Goal: Task Accomplishment & Management: Complete application form

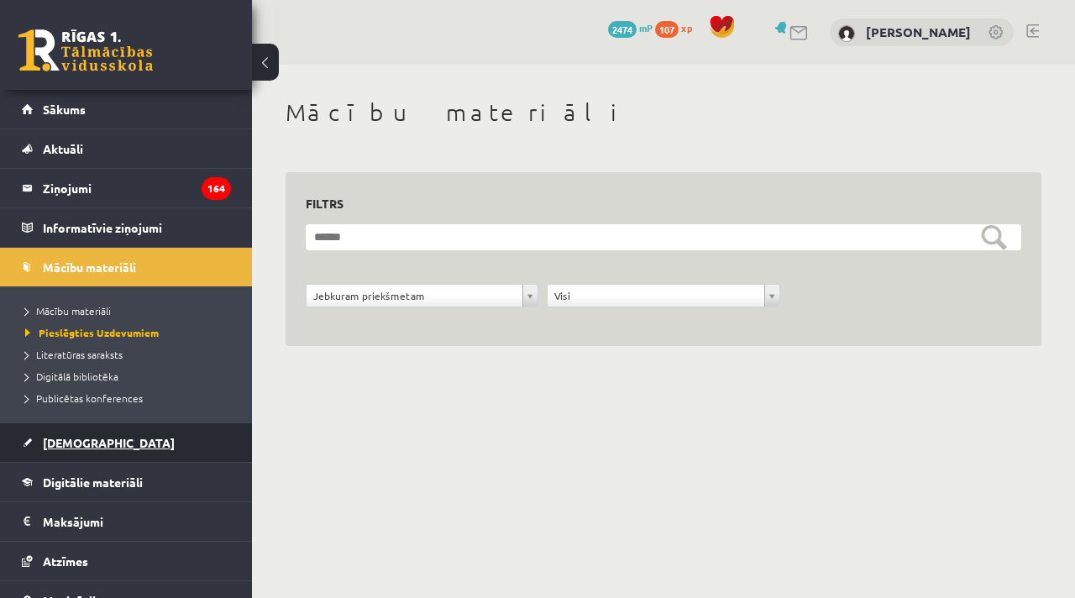
click at [57, 448] on span "[DEMOGRAPHIC_DATA]" at bounding box center [109, 442] width 132 height 15
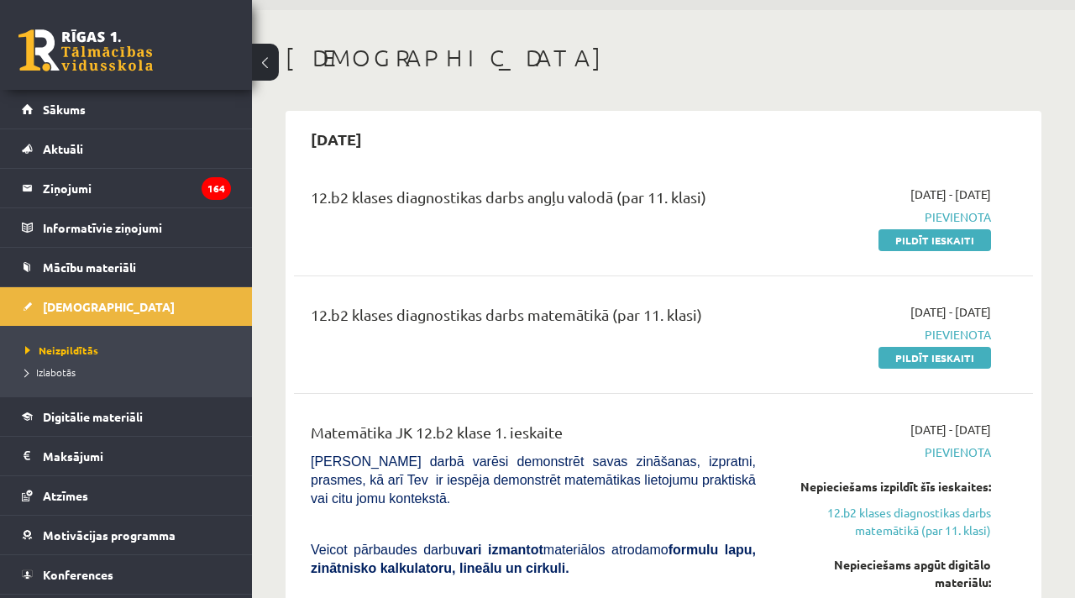
scroll to position [51, 0]
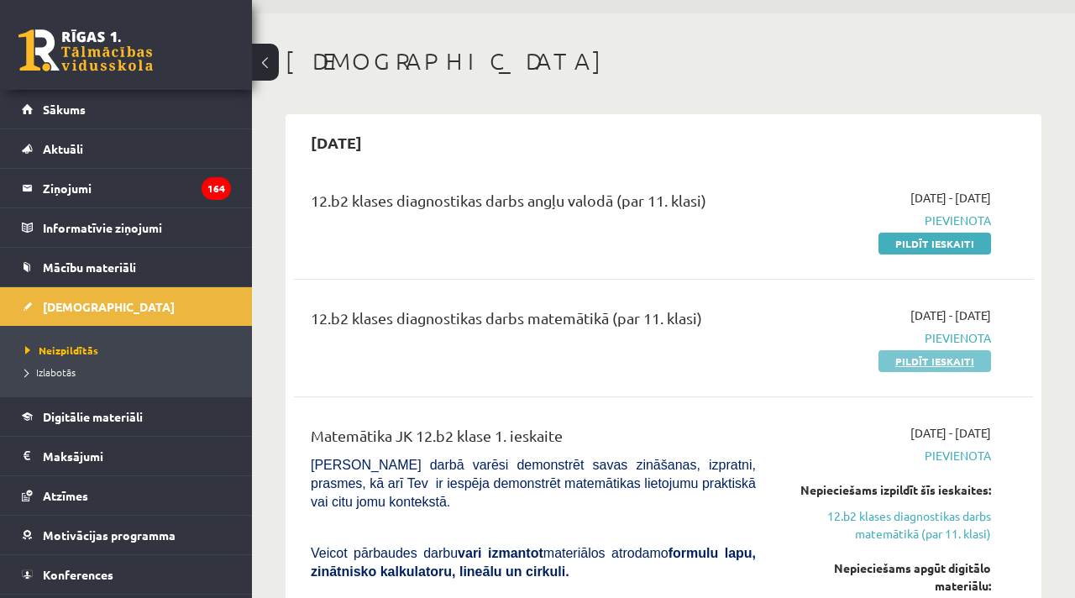
click at [967, 363] on link "Pildīt ieskaiti" at bounding box center [935, 361] width 113 height 22
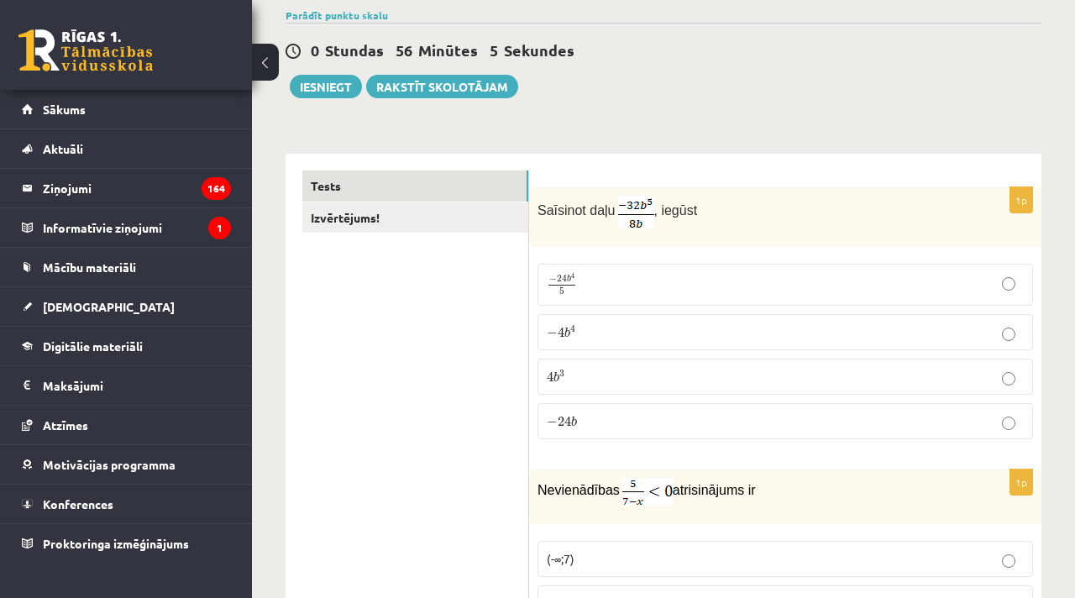
scroll to position [134, 0]
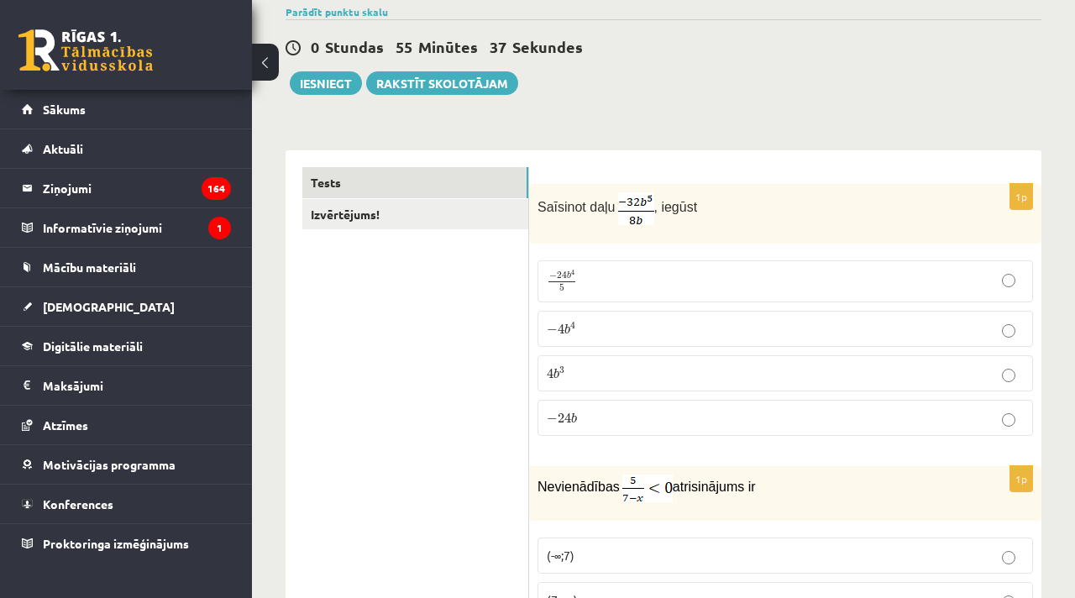
click at [666, 326] on p "− 4 b 4 − 4 b 4" at bounding box center [785, 329] width 477 height 18
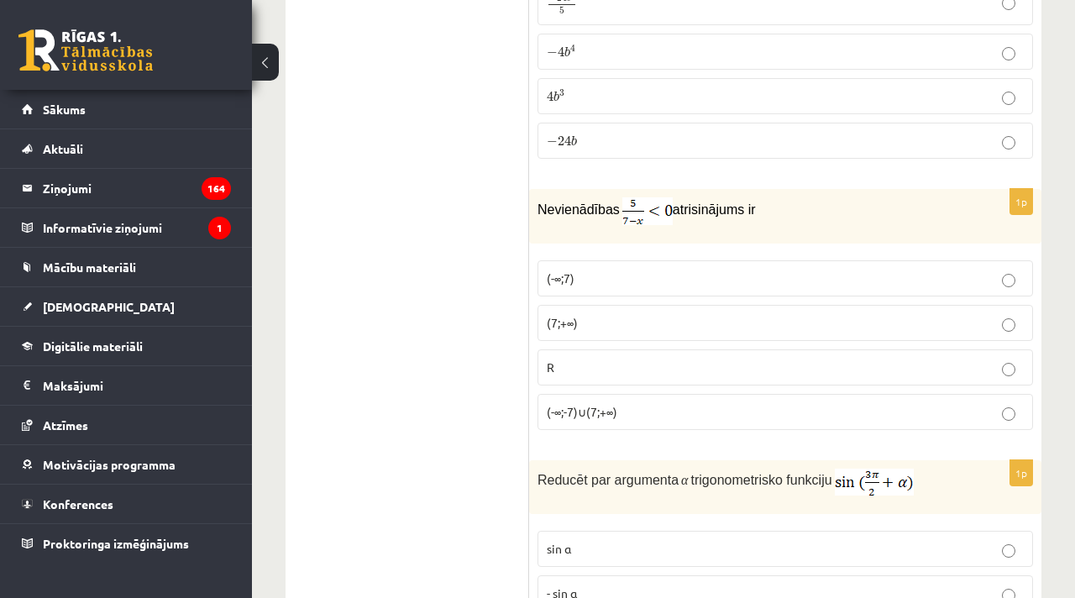
scroll to position [495, 0]
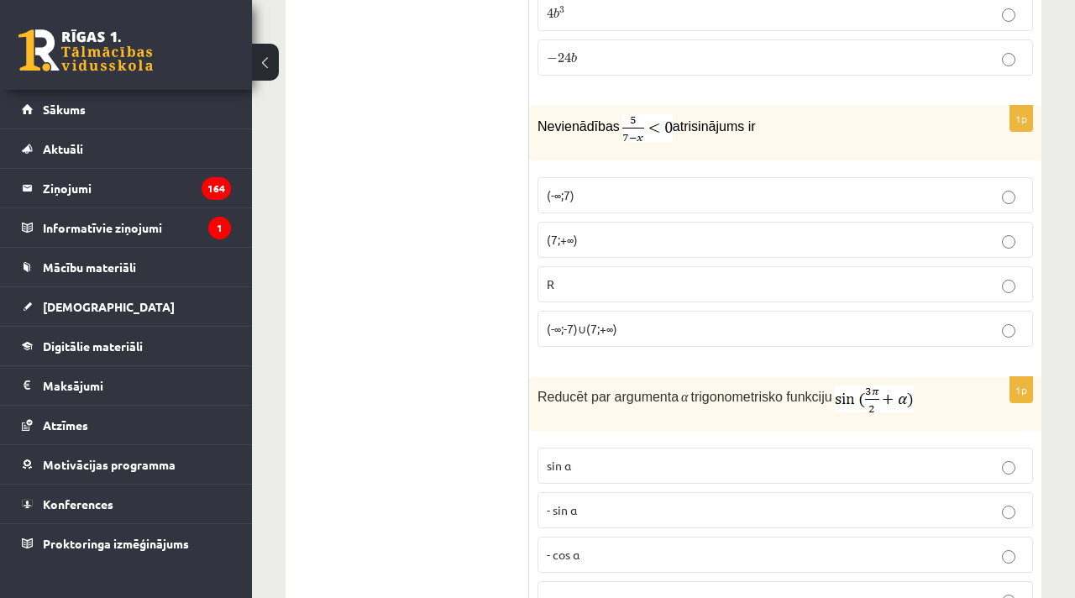
click at [621, 245] on p "(7;+∞)" at bounding box center [785, 240] width 477 height 18
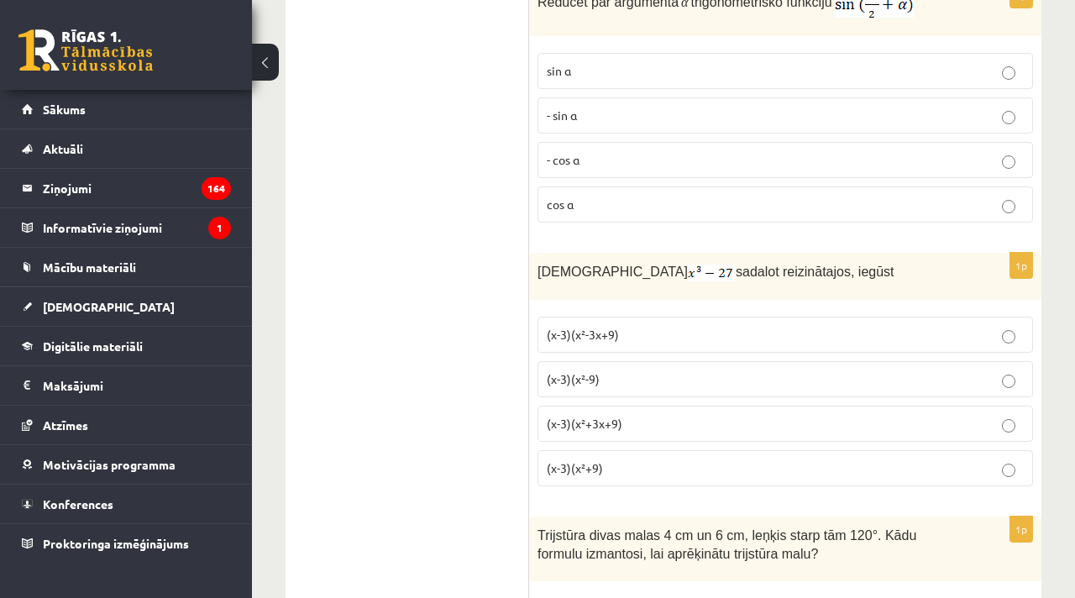
scroll to position [892, 0]
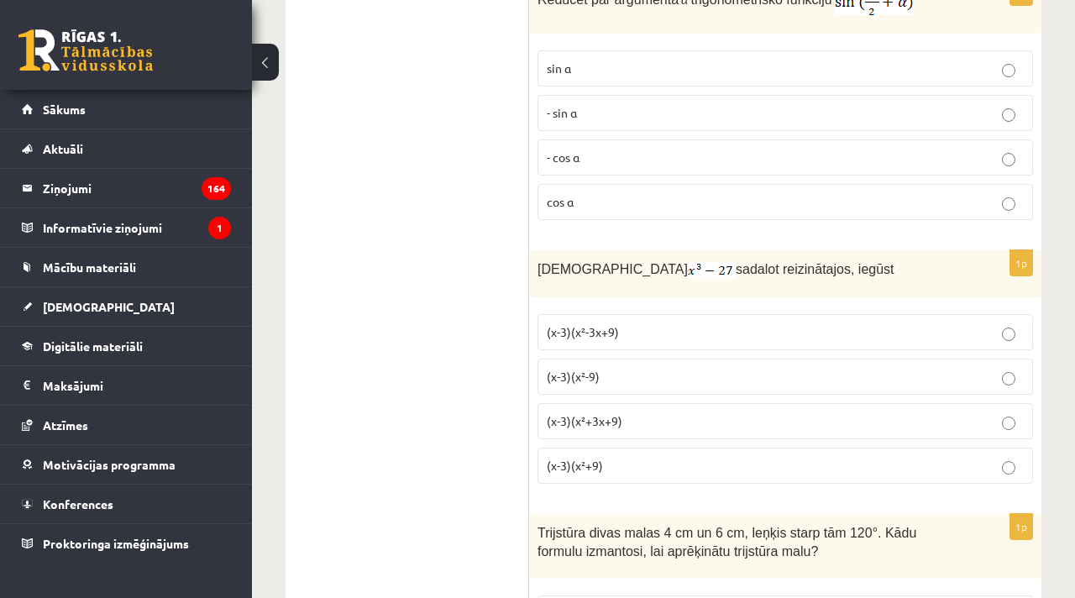
click at [635, 321] on label "(x-3)(x²-3x+9)" at bounding box center [786, 332] width 496 height 36
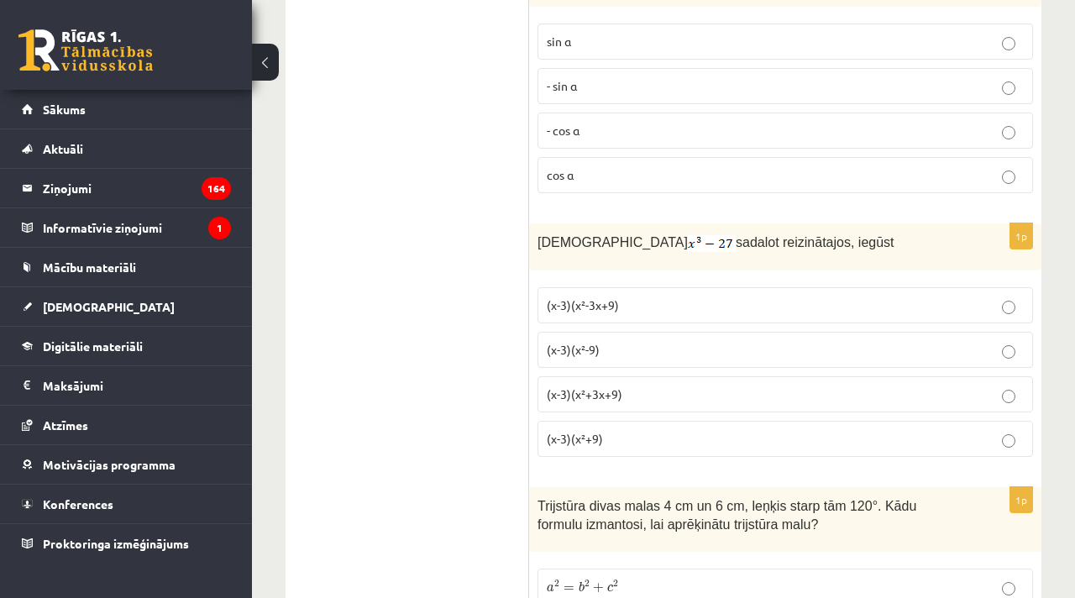
scroll to position [921, 0]
click at [569, 390] on span "(x-3)(x²+3x+9)" at bounding box center [585, 392] width 76 height 15
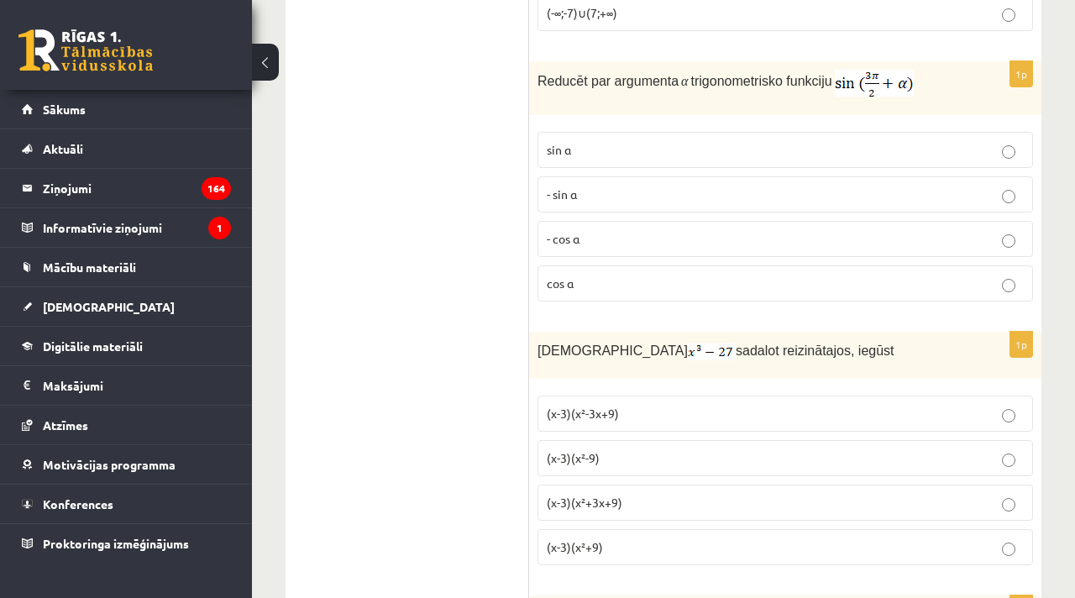
scroll to position [801, 0]
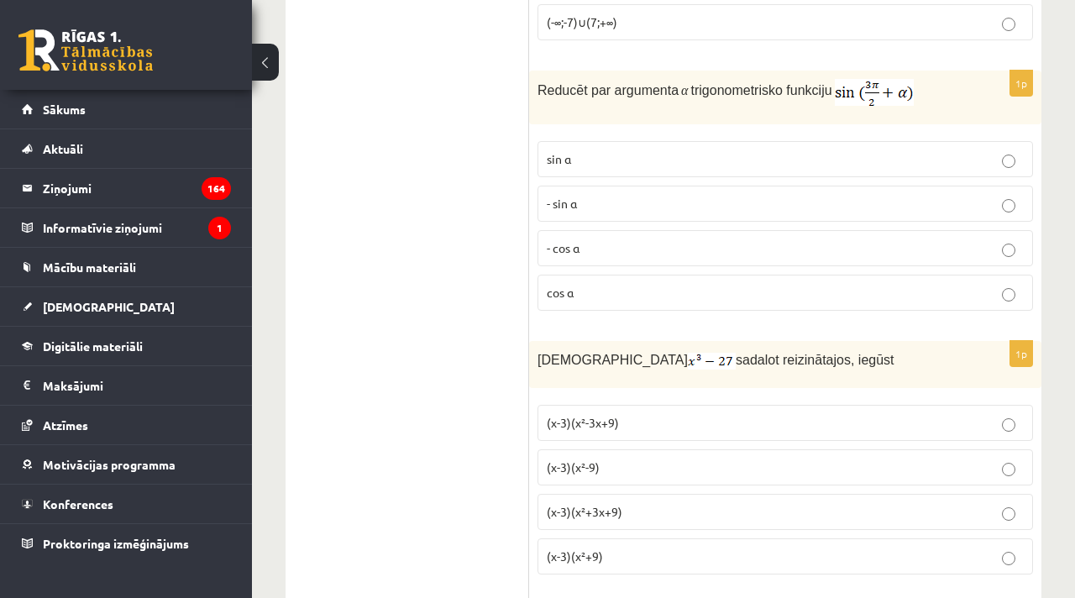
click at [598, 290] on p "cos⁡ α" at bounding box center [785, 293] width 477 height 18
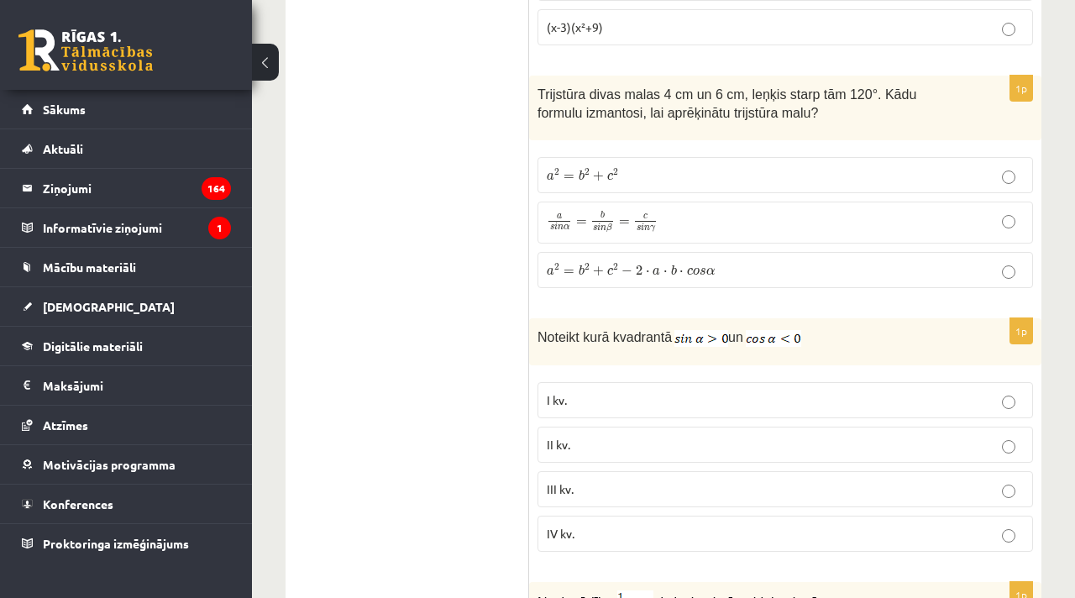
scroll to position [1341, 0]
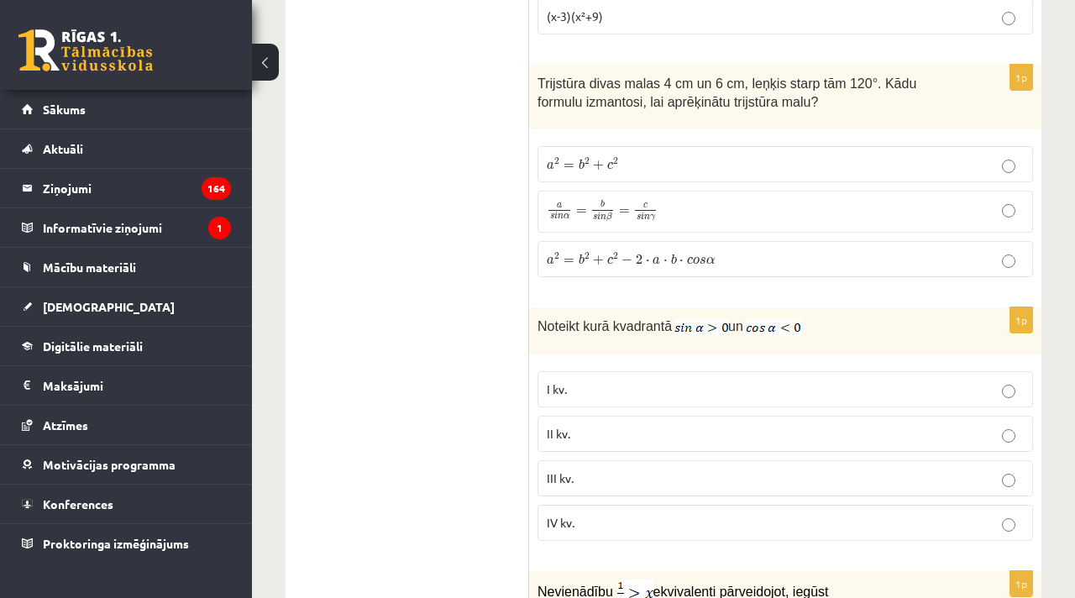
click at [583, 264] on span "b" at bounding box center [582, 258] width 6 height 11
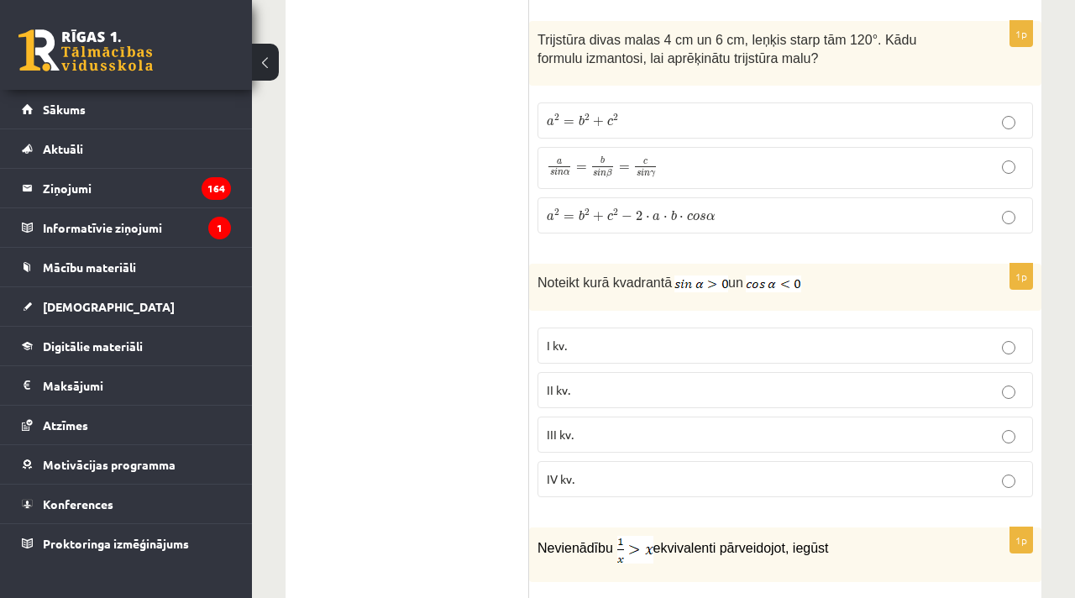
click at [559, 383] on span "II kv." at bounding box center [559, 389] width 24 height 15
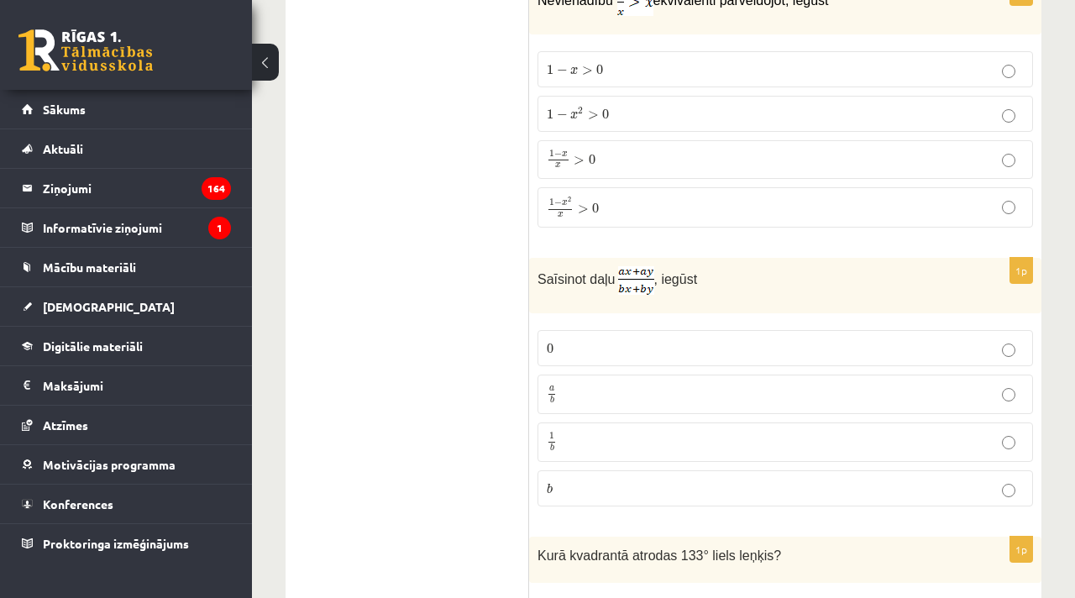
scroll to position [1939, 0]
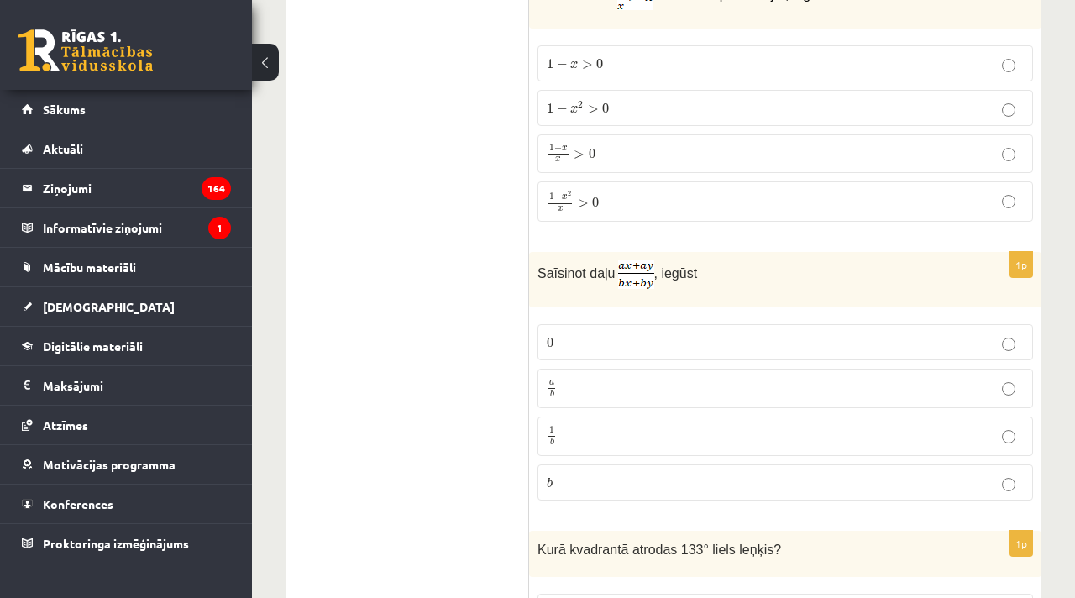
click at [696, 386] on p "a b a b" at bounding box center [785, 388] width 477 height 21
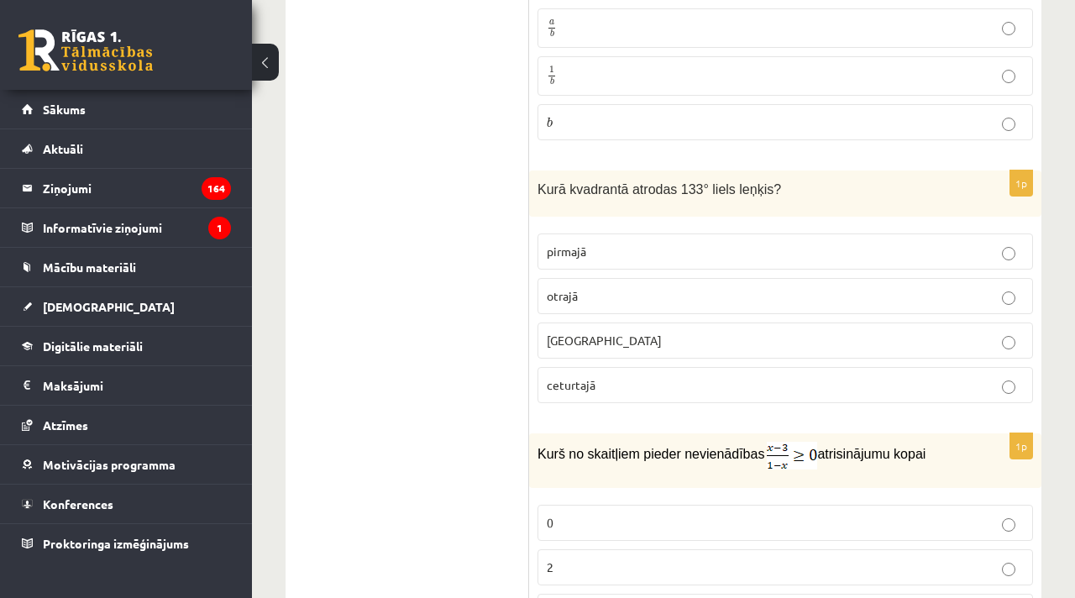
scroll to position [2326, 0]
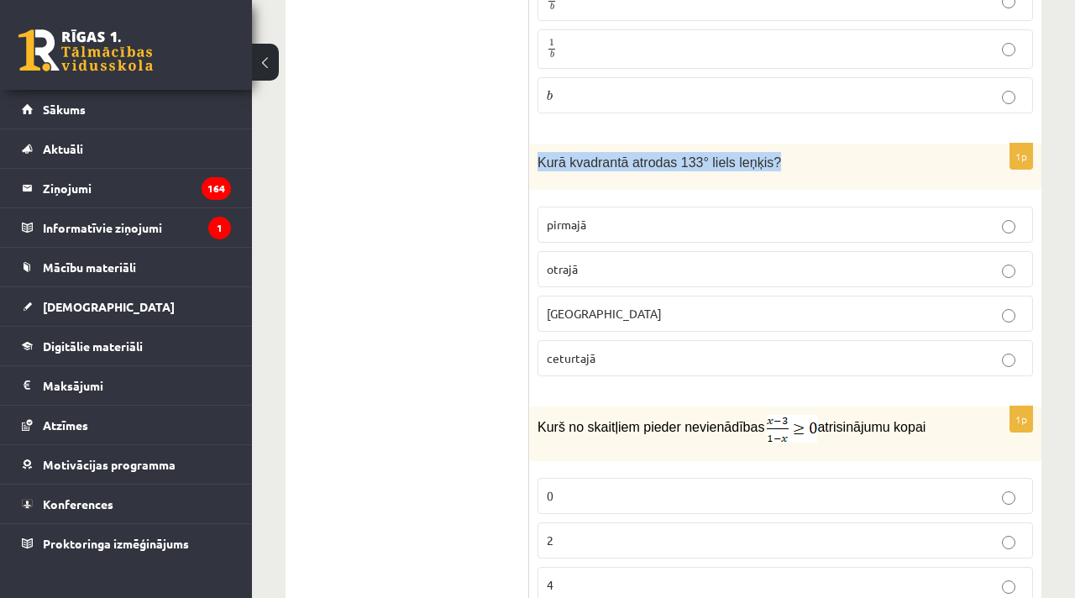
drag, startPoint x: 537, startPoint y: 155, endPoint x: 784, endPoint y: 167, distance: 247.2
click at [784, 168] on div "Kurā kvadrantā atrodas 133° liels leņķis?" at bounding box center [785, 167] width 512 height 46
copy span "Kurā kvadrantā atrodas 133° liels leņķis?"
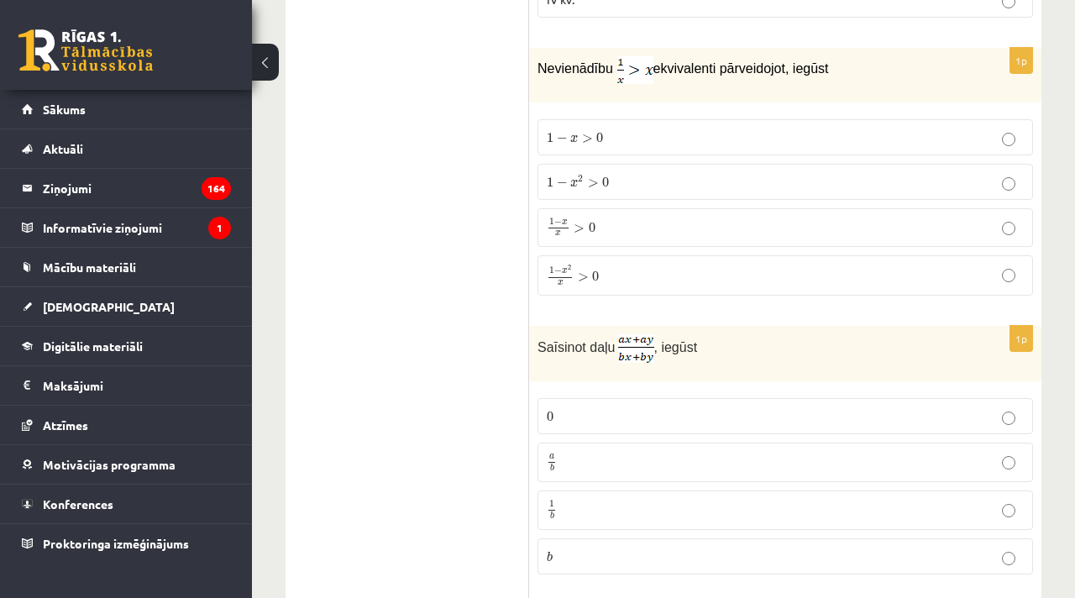
scroll to position [1858, 0]
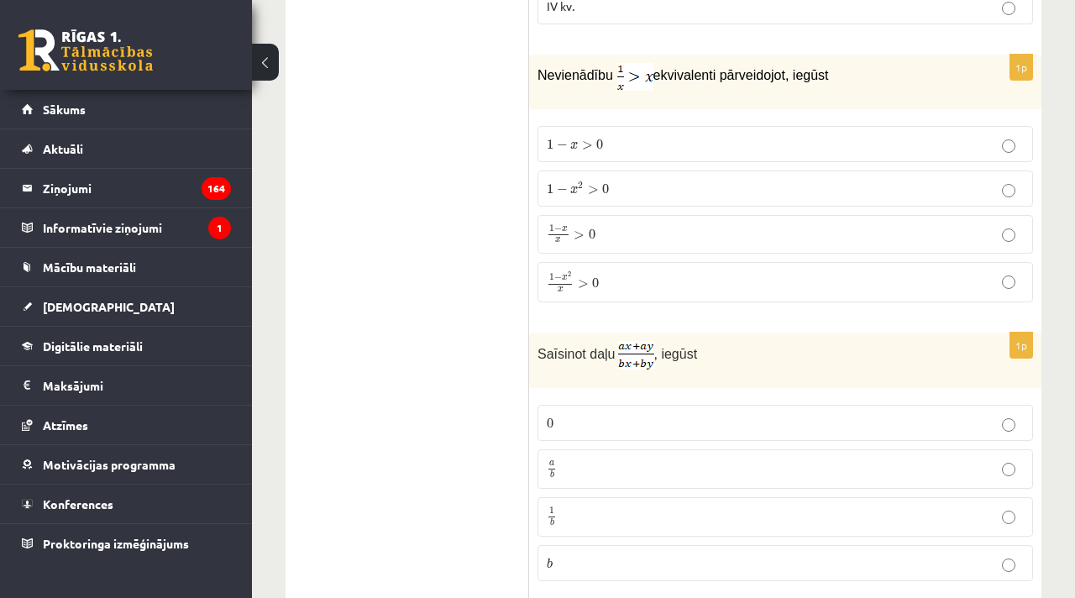
click at [712, 279] on p "1 − x 2 x > 0 1 − x 2 x > 0" at bounding box center [785, 282] width 477 height 22
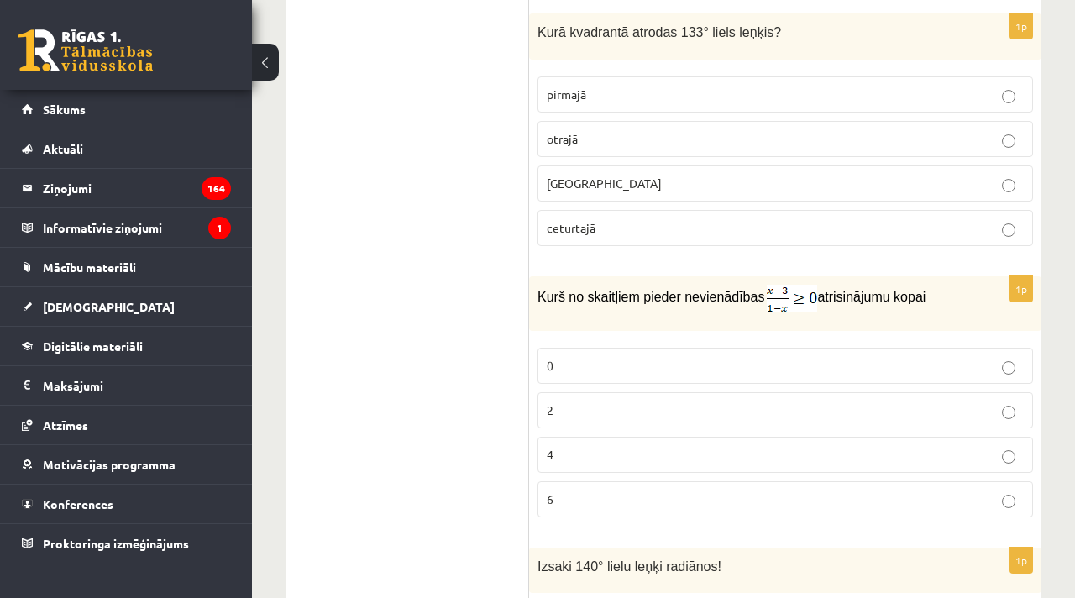
scroll to position [2448, 0]
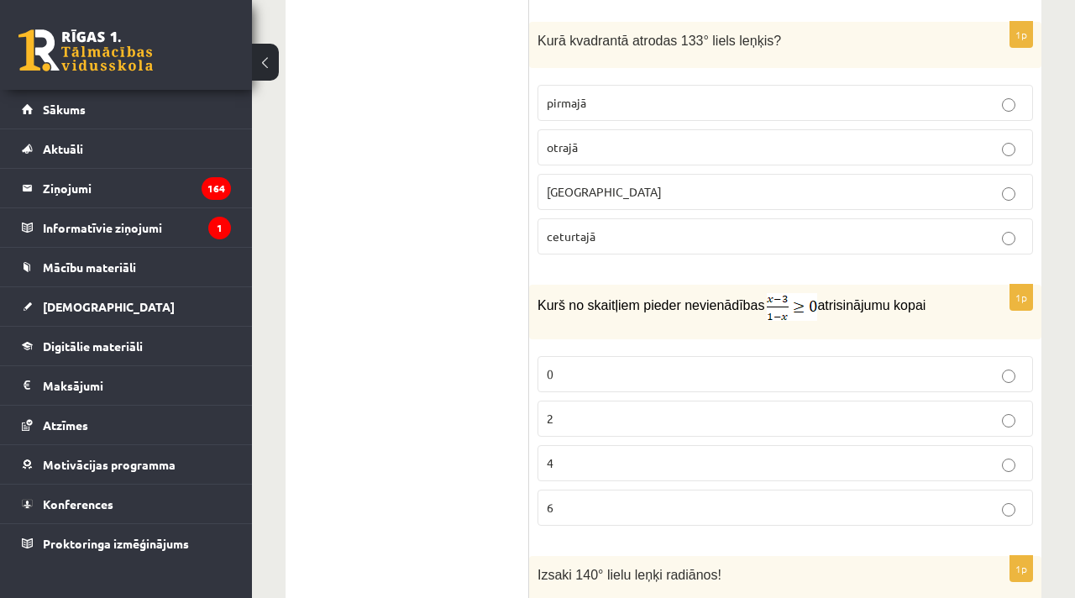
click at [556, 422] on p "2" at bounding box center [785, 419] width 477 height 18
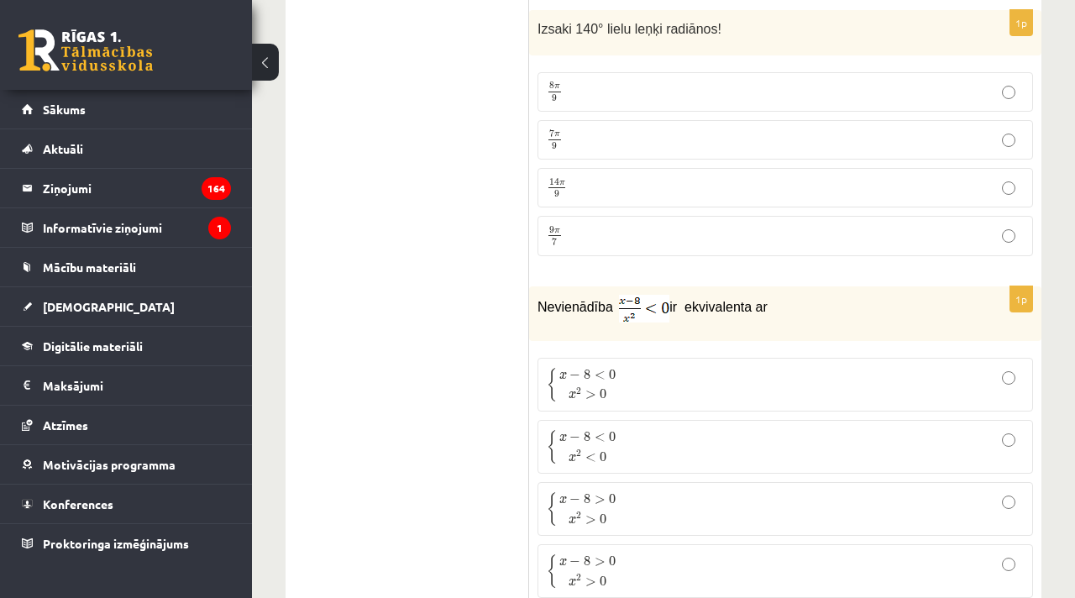
scroll to position [2998, 0]
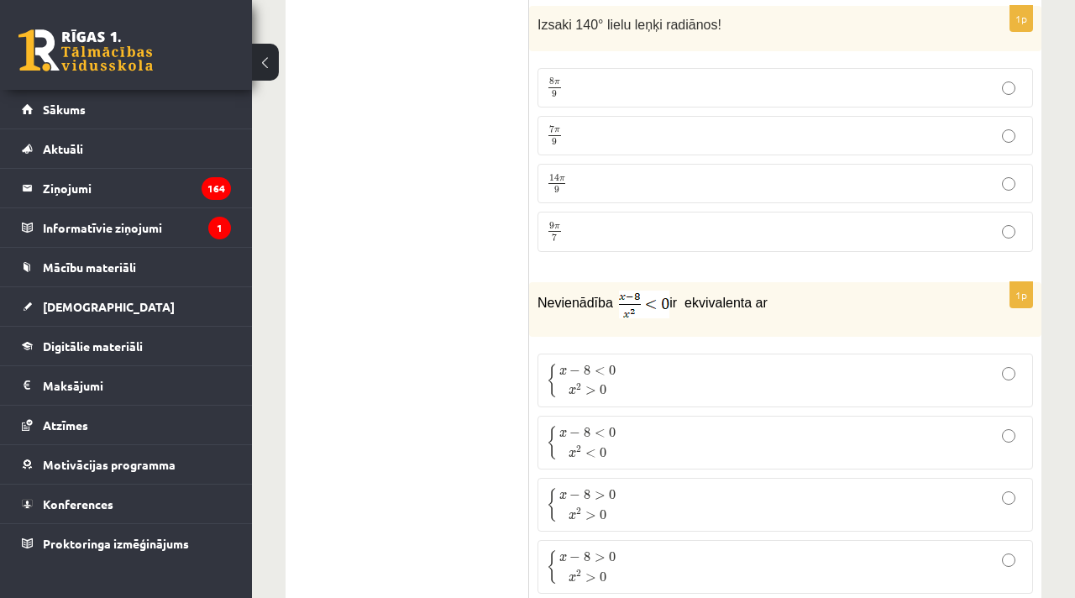
click at [567, 125] on p "7 π 9 7 π 9" at bounding box center [785, 135] width 477 height 21
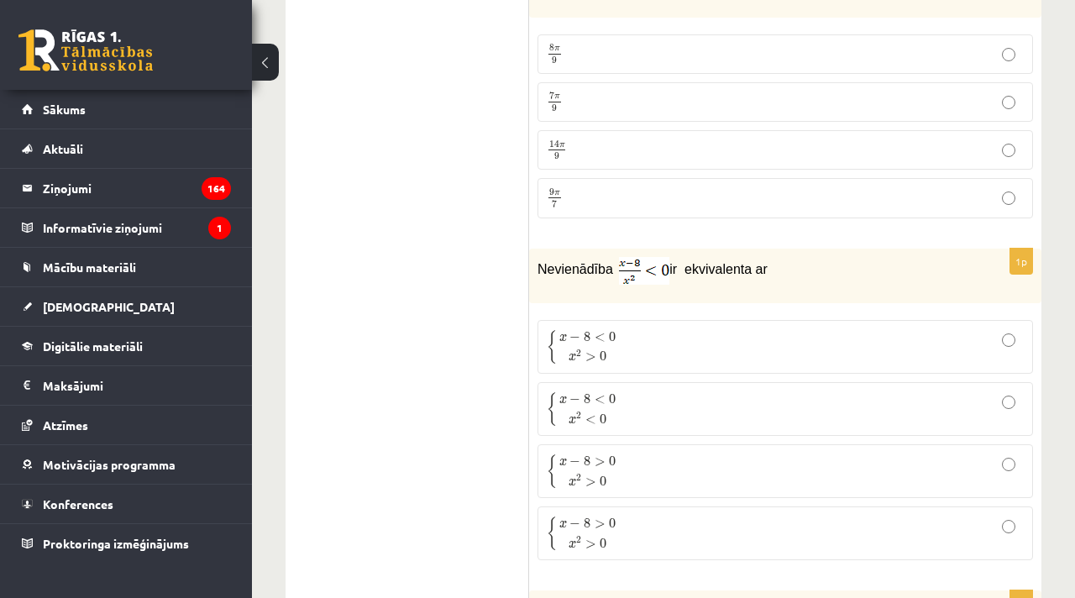
scroll to position [3034, 0]
click at [641, 339] on p "{ x − 8 < 0 x 2 > 0 { x − 8 < 0 x 2 > 0" at bounding box center [785, 344] width 477 height 35
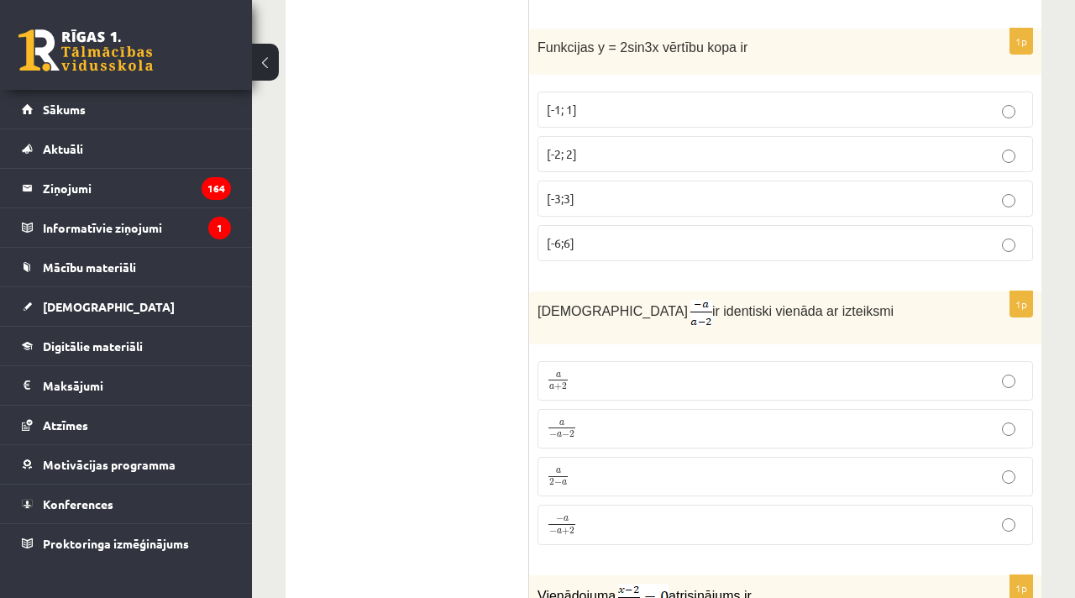
scroll to position [3597, 0]
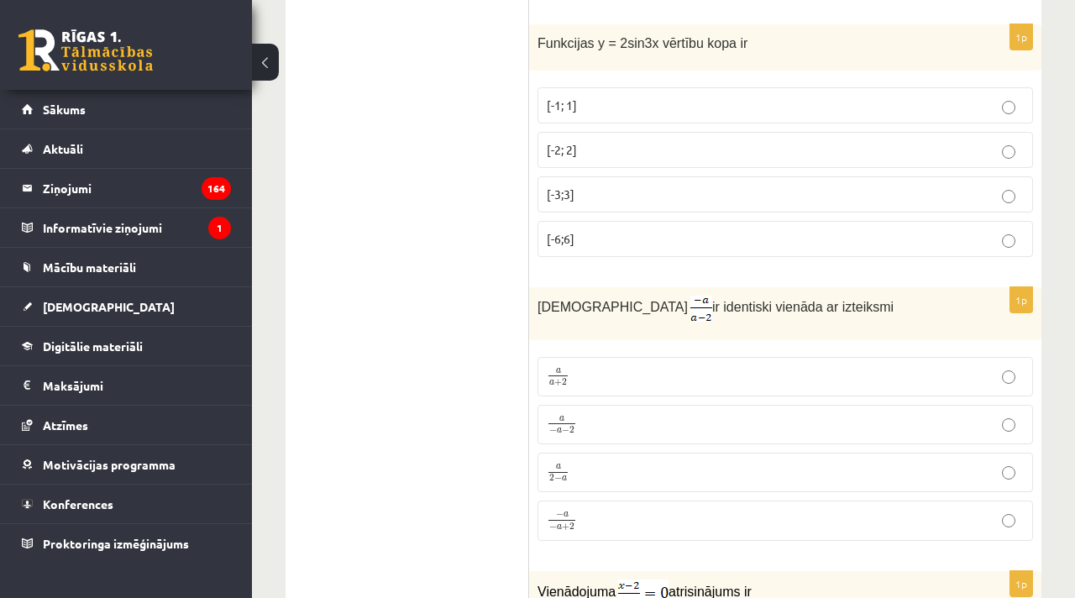
click at [600, 242] on p "[-6;6]" at bounding box center [785, 239] width 477 height 18
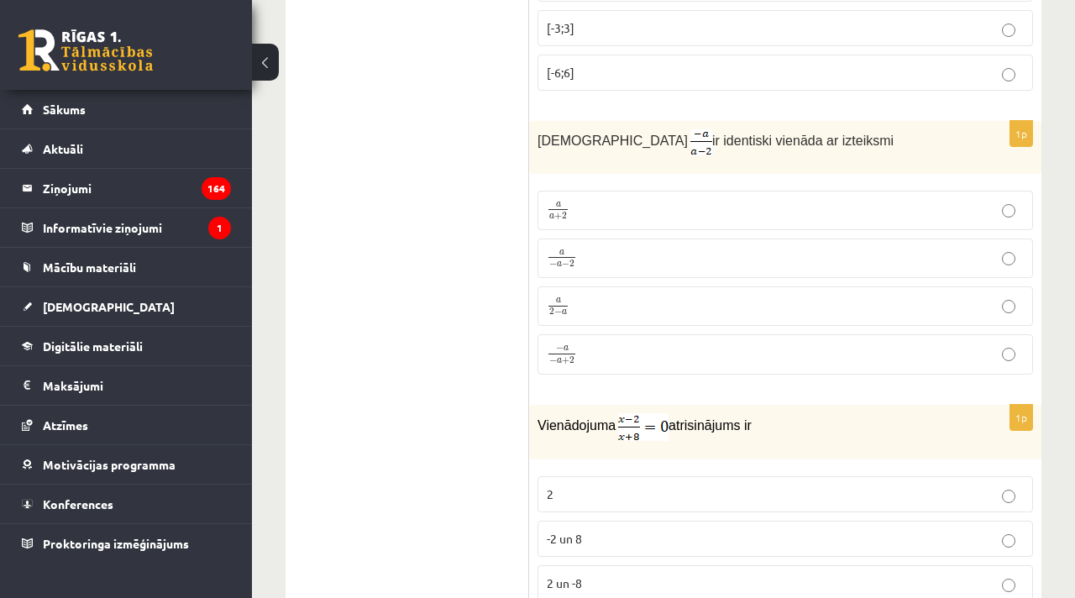
scroll to position [3784, 0]
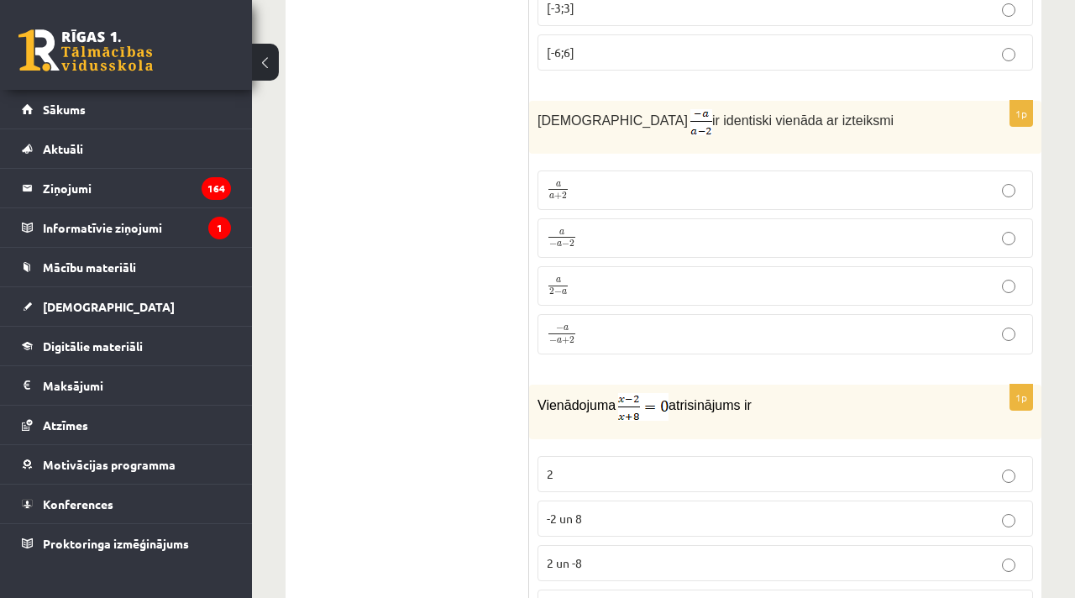
click at [581, 330] on p "− a − a + 2 − a − a + 2" at bounding box center [785, 334] width 477 height 22
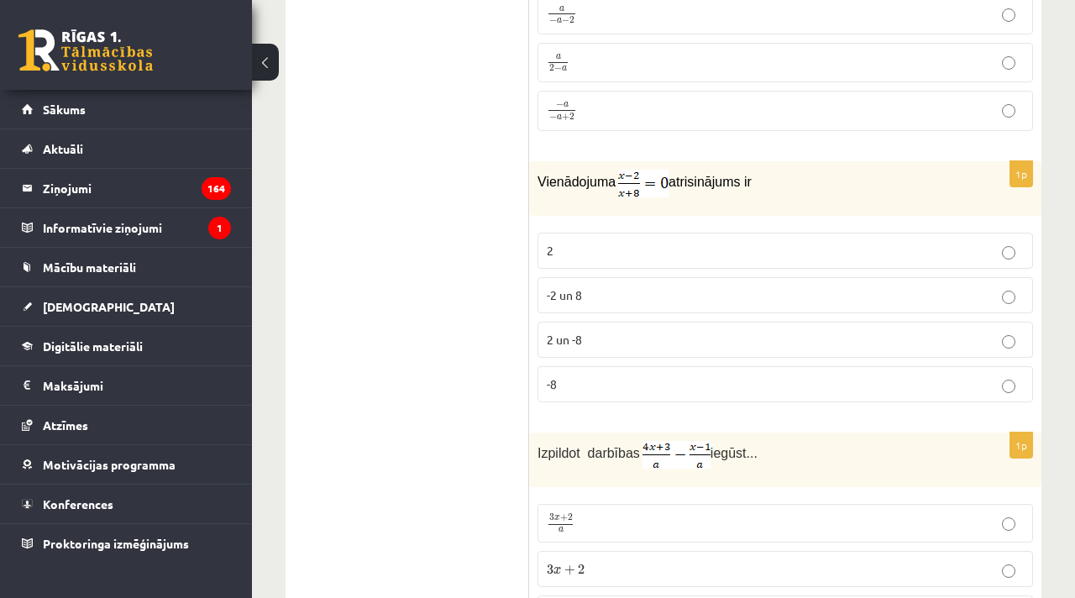
scroll to position [4016, 0]
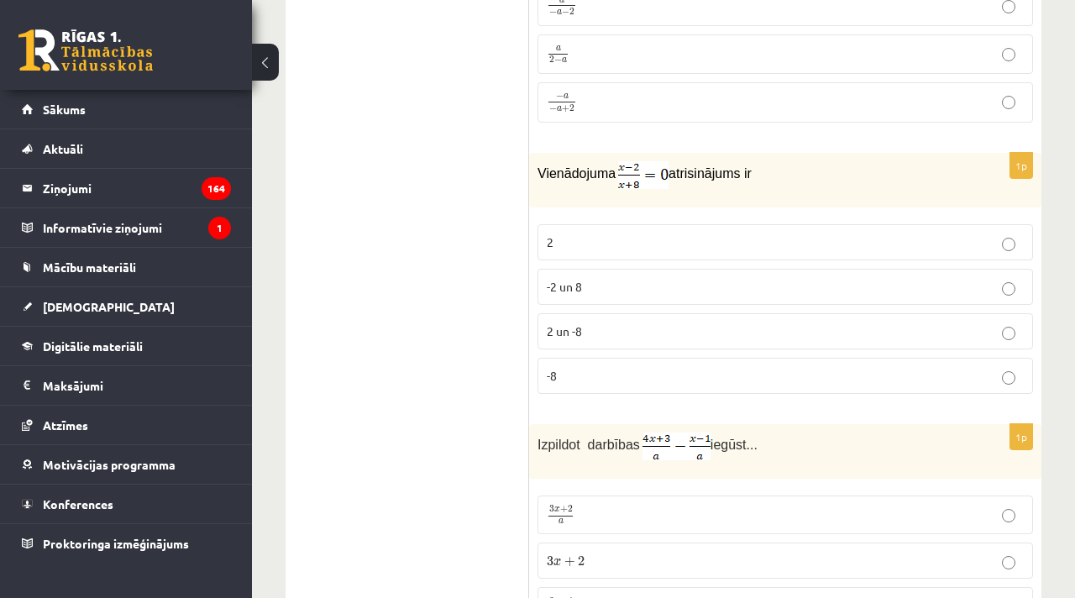
click at [582, 233] on p "2" at bounding box center [785, 242] width 477 height 18
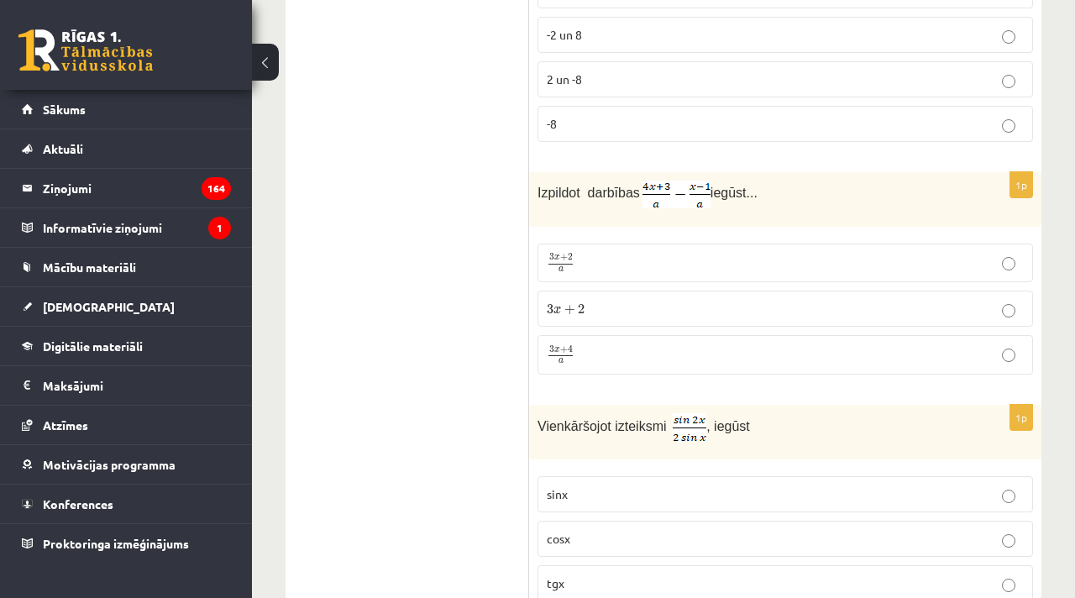
scroll to position [4273, 0]
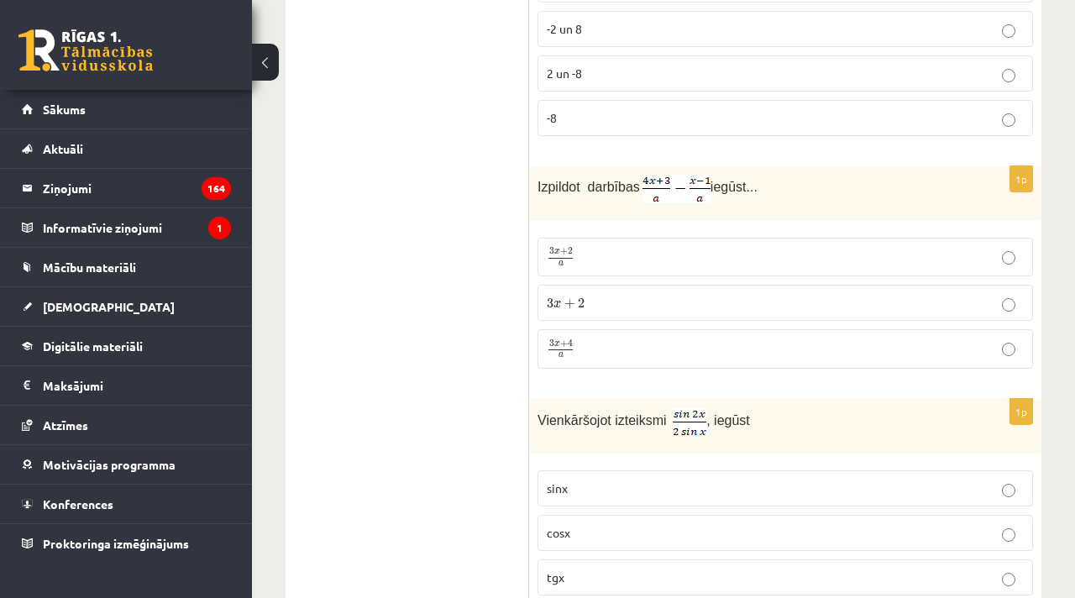
click at [657, 247] on p "3 x + 2 a 3 x + 2 a" at bounding box center [785, 257] width 477 height 20
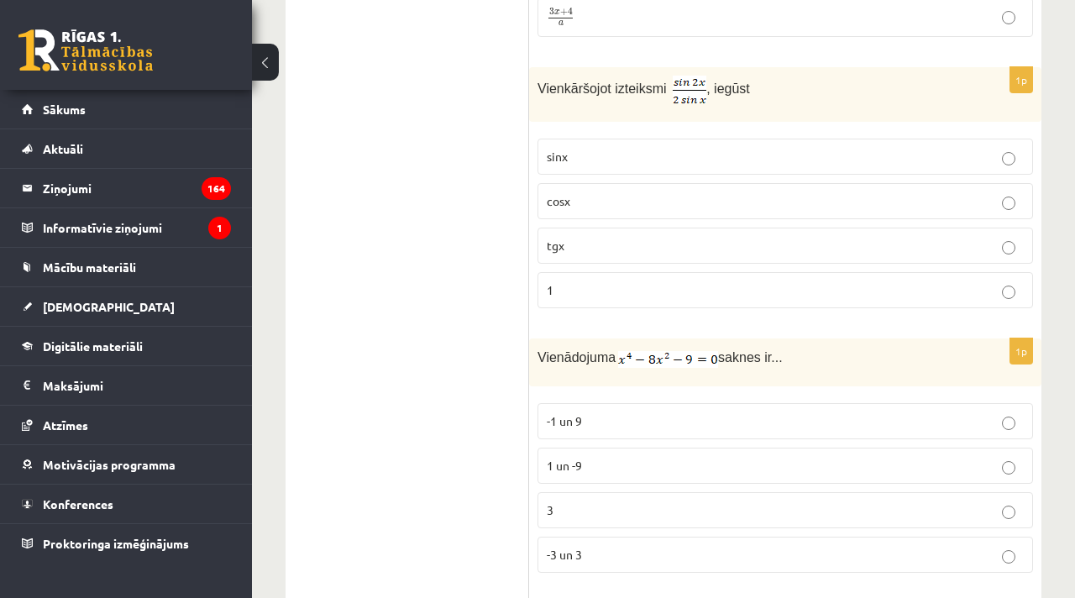
scroll to position [4595, 0]
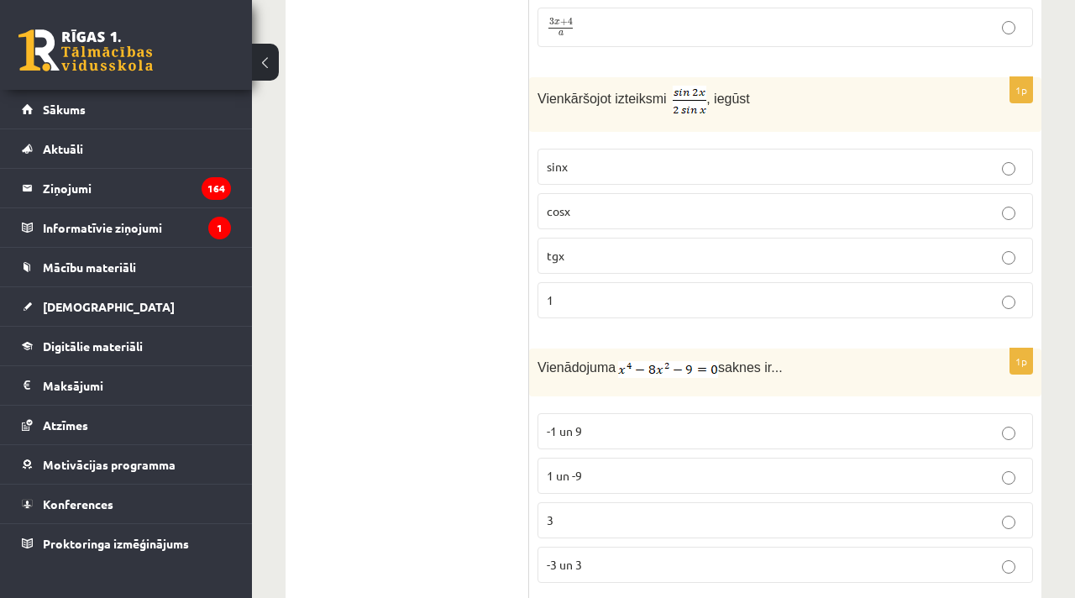
click at [724, 272] on fieldset "sinx cosx tgx 1" at bounding box center [786, 231] width 496 height 183
click at [715, 296] on p "1" at bounding box center [785, 300] width 477 height 18
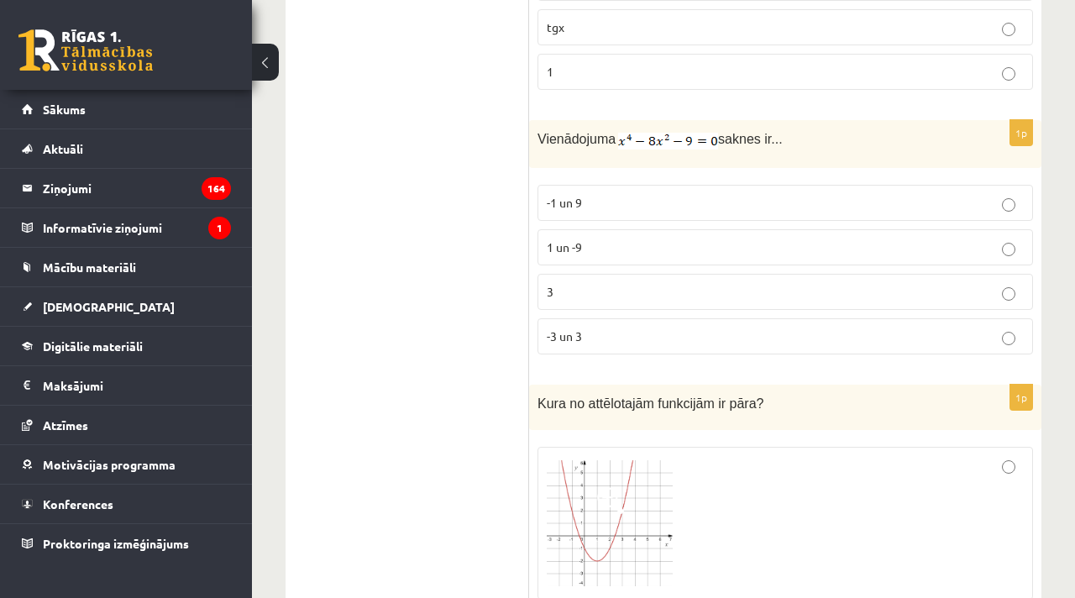
scroll to position [4823, 0]
click at [591, 333] on p "-3 un 3" at bounding box center [785, 337] width 477 height 18
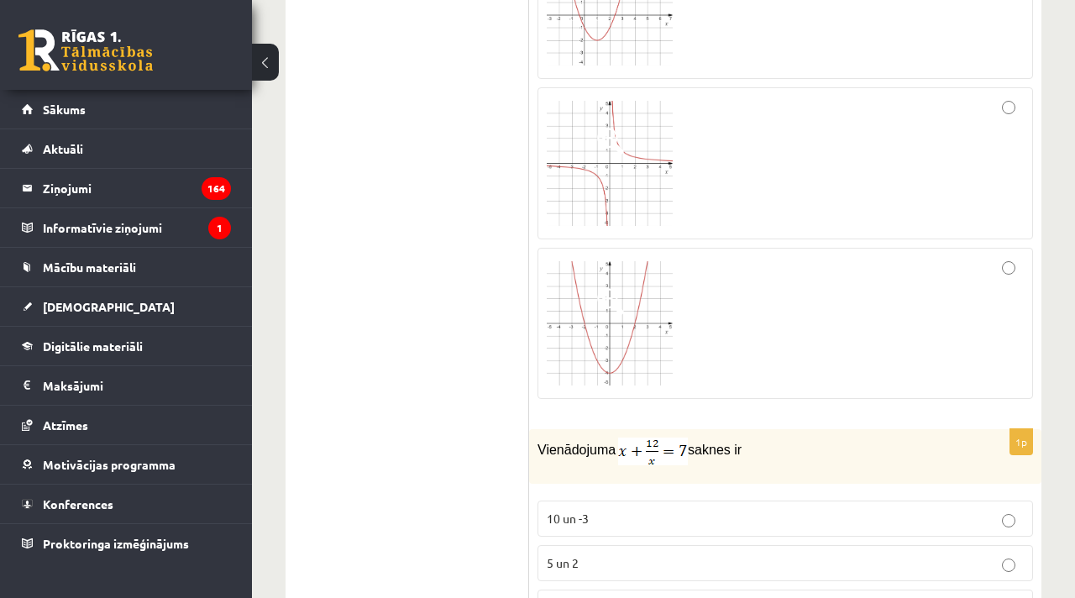
scroll to position [5337, 0]
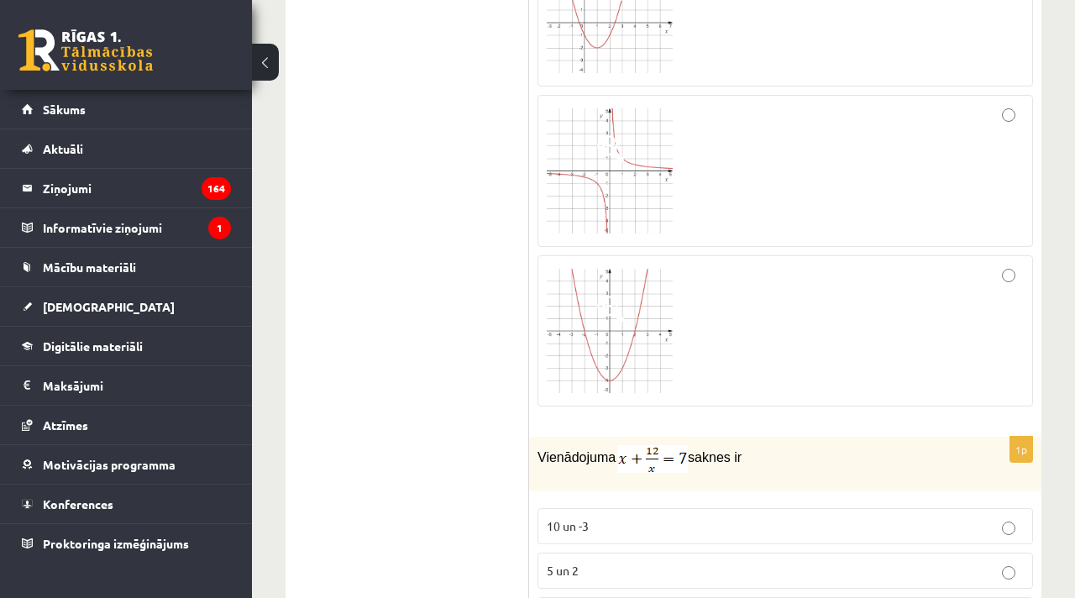
click at [575, 169] on img at bounding box center [610, 171] width 126 height 126
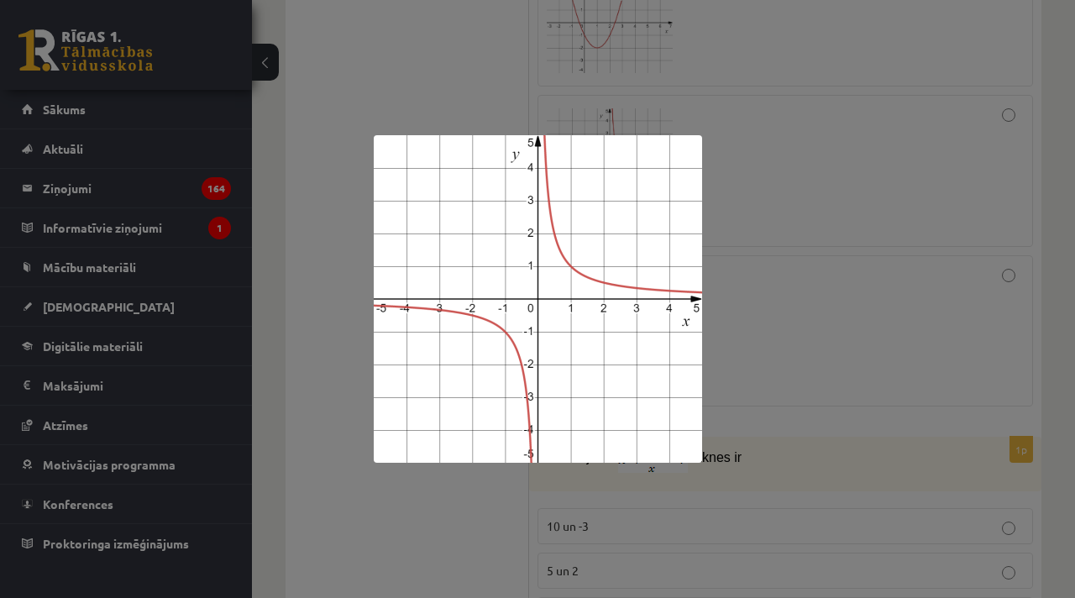
click at [760, 80] on div at bounding box center [537, 299] width 1075 height 598
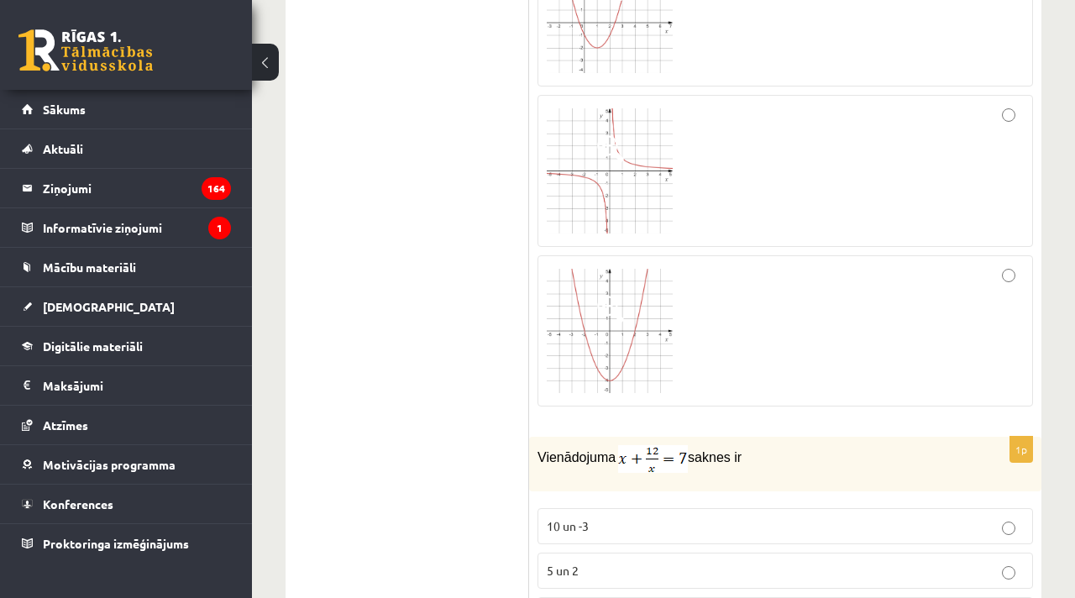
click at [768, 127] on div at bounding box center [785, 171] width 477 height 134
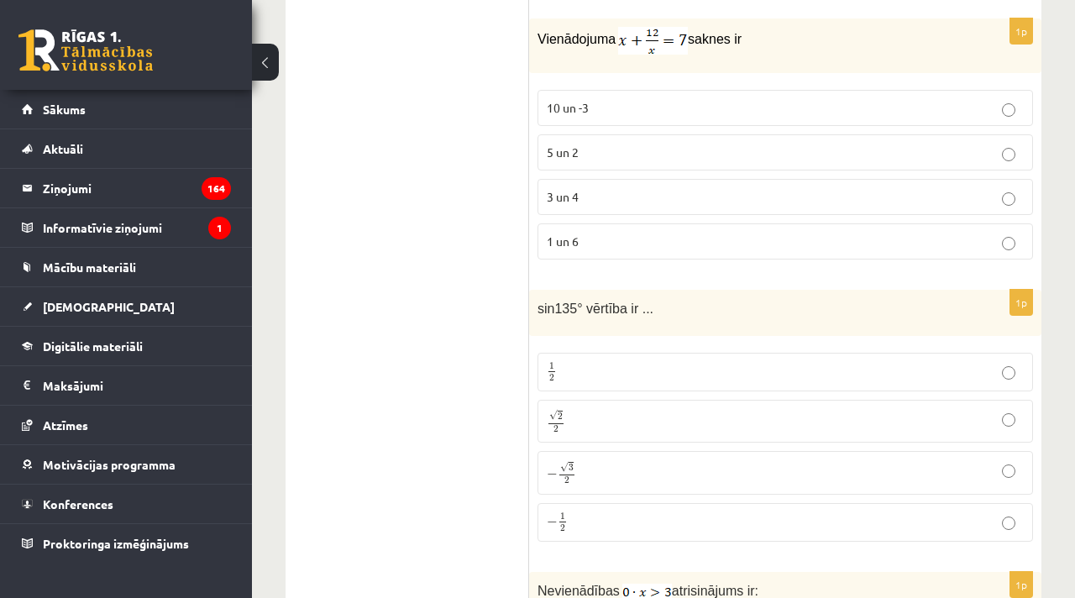
scroll to position [5758, 0]
click at [615, 412] on p "√ 2 2 2 2" at bounding box center [785, 418] width 477 height 24
click at [635, 185] on p "3 un 4" at bounding box center [785, 194] width 477 height 18
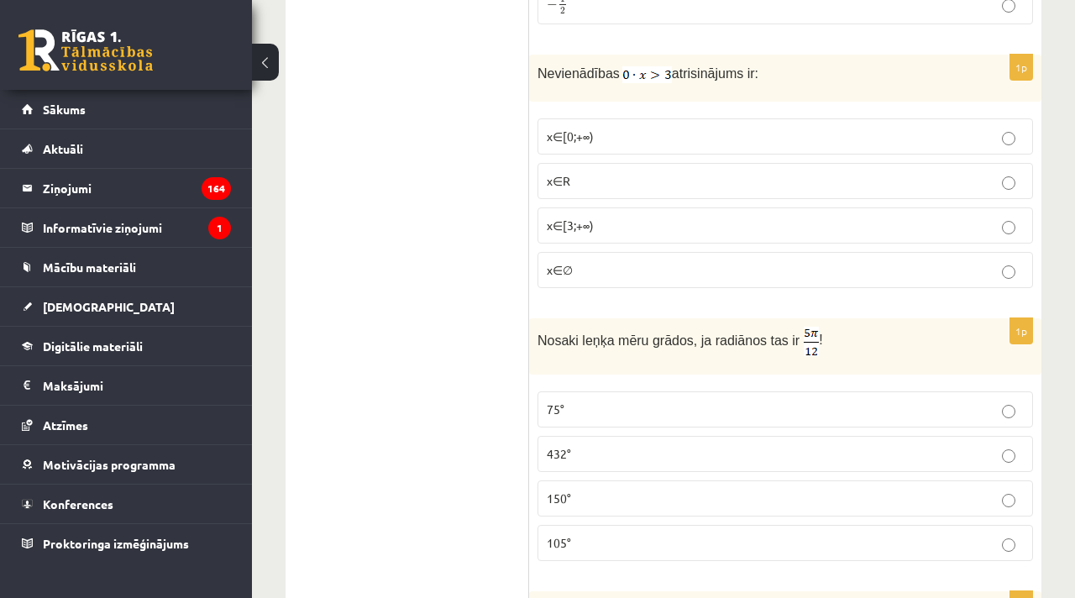
scroll to position [6273, 0]
click at [592, 251] on label "x∈∅" at bounding box center [786, 269] width 496 height 36
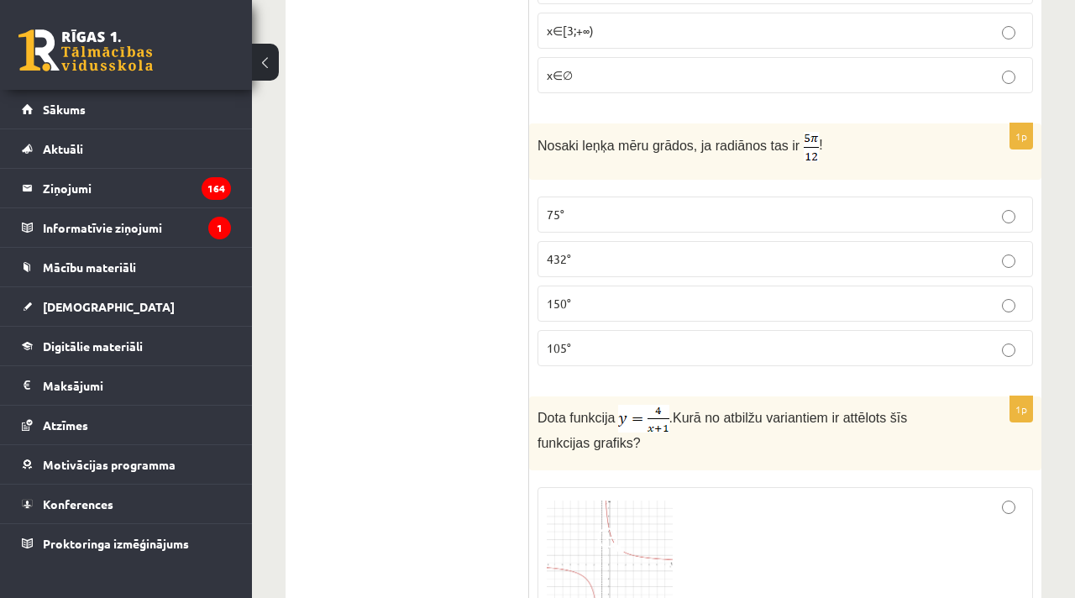
scroll to position [6467, 0]
click at [931, 319] on fieldset "75° 432° 150° 105°" at bounding box center [786, 280] width 496 height 183
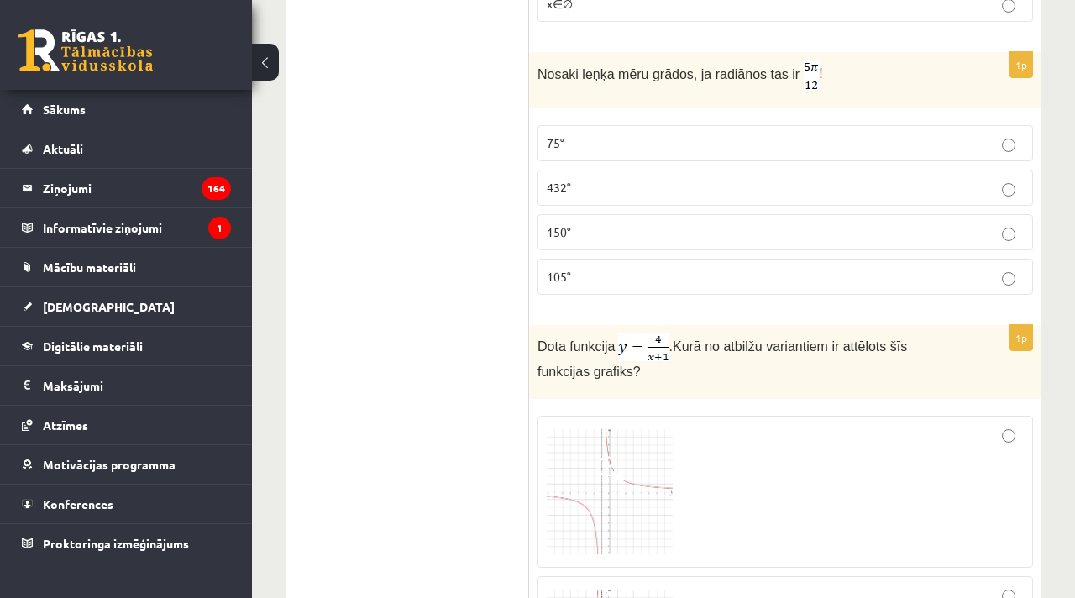
scroll to position [6533, 0]
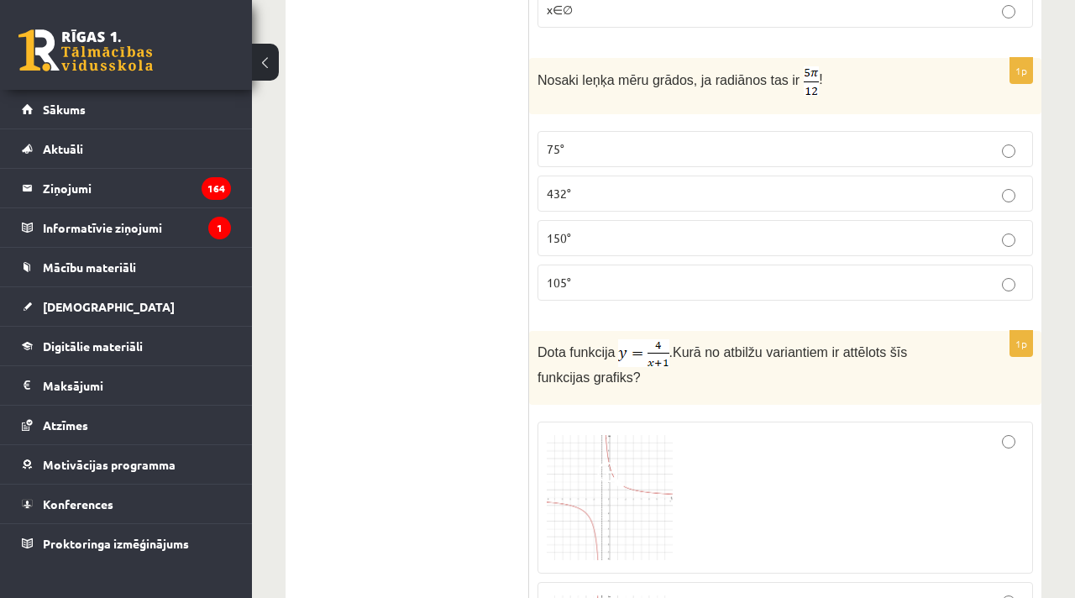
click at [603, 142] on p "75°" at bounding box center [785, 149] width 477 height 18
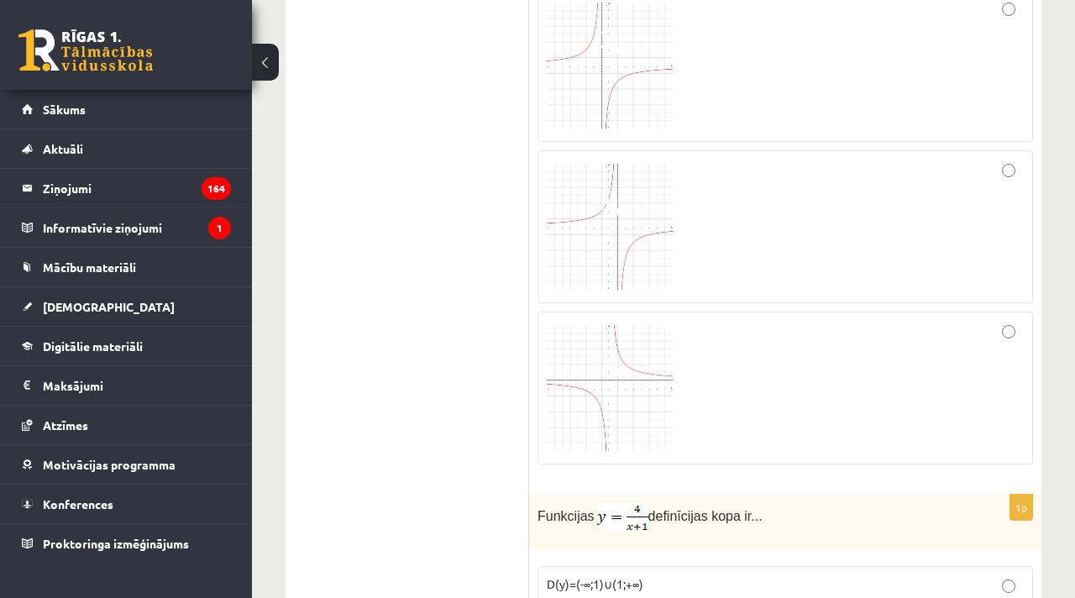
scroll to position [7129, 0]
click at [846, 202] on div at bounding box center [785, 223] width 477 height 134
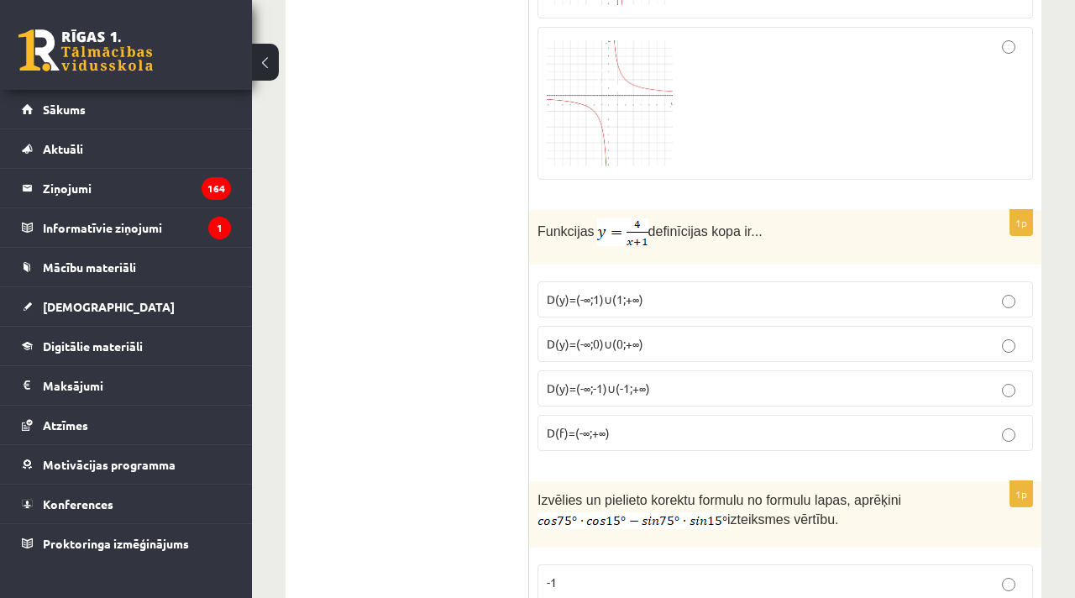
scroll to position [7478, 0]
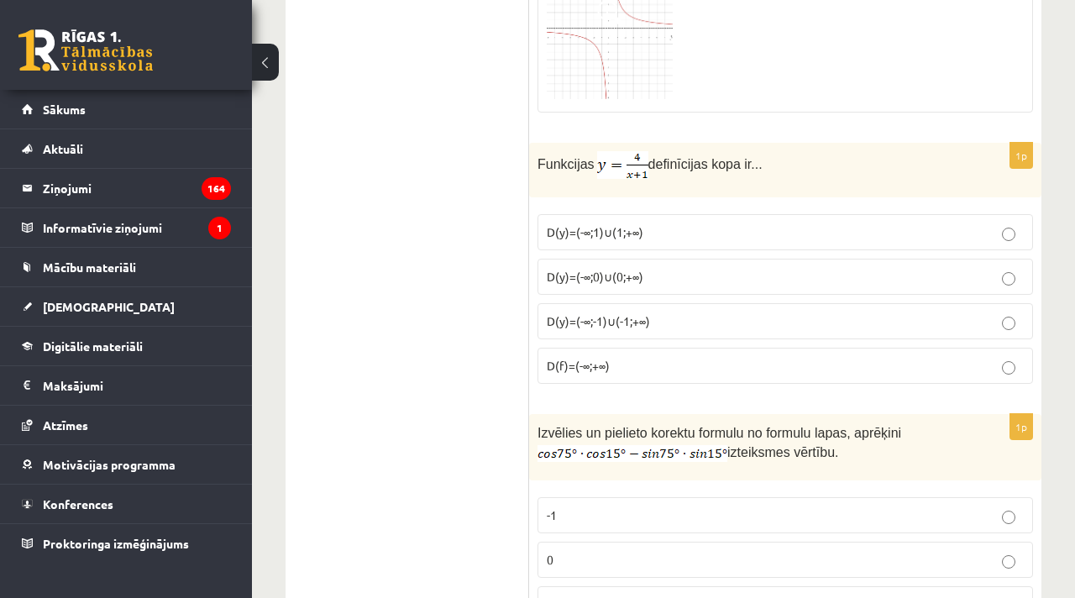
click at [636, 315] on span "D(y)=(-∞;-1)∪(-1;+∞)" at bounding box center [598, 320] width 103 height 15
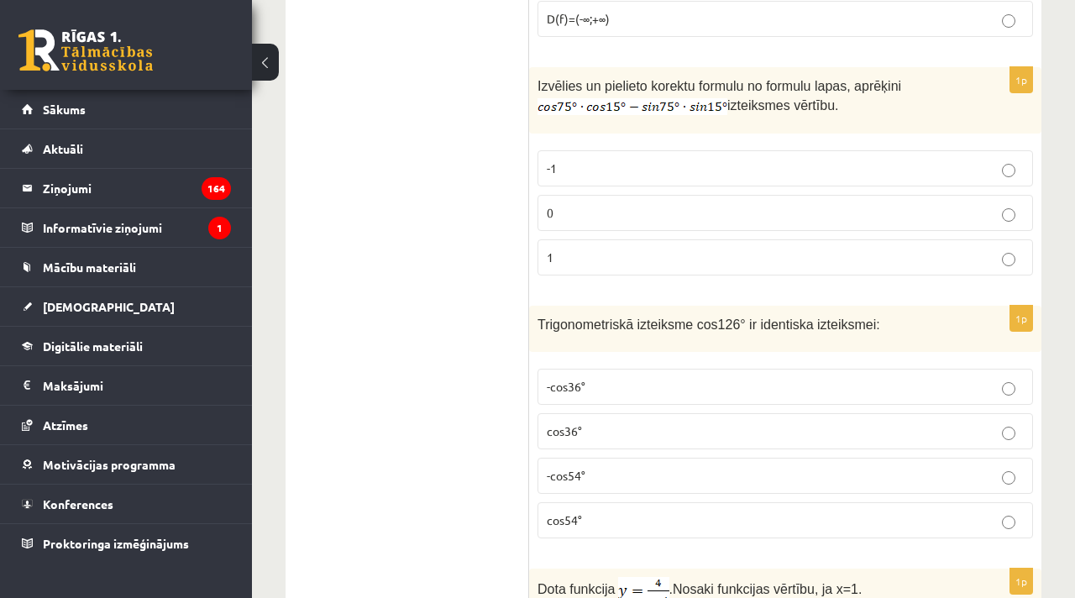
scroll to position [7826, 0]
click at [582, 456] on label "-cos54°" at bounding box center [786, 474] width 496 height 36
click at [581, 205] on p "0" at bounding box center [785, 211] width 477 height 18
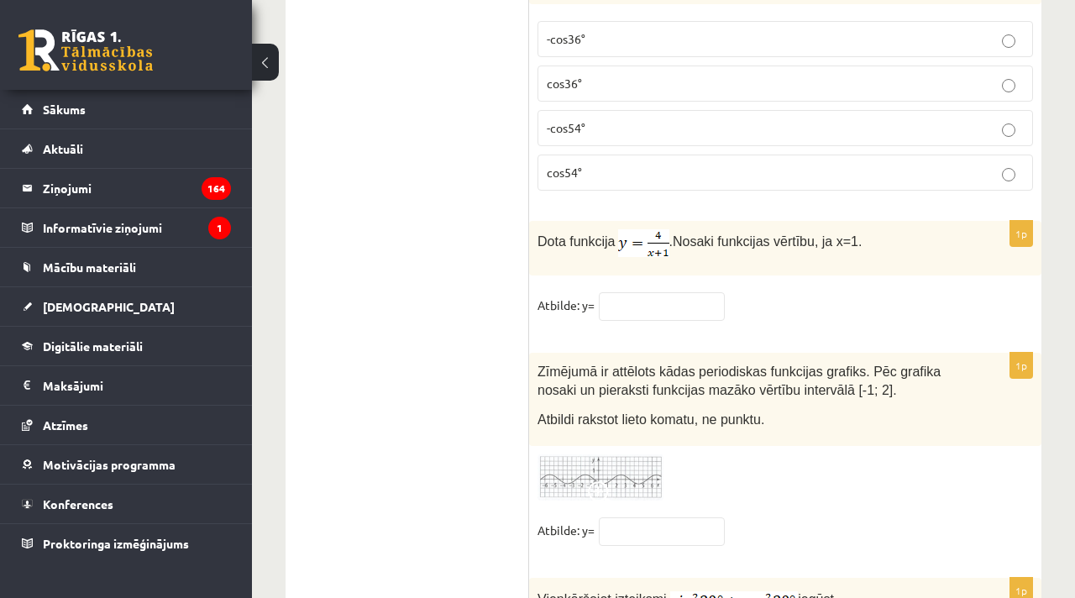
scroll to position [8198, 0]
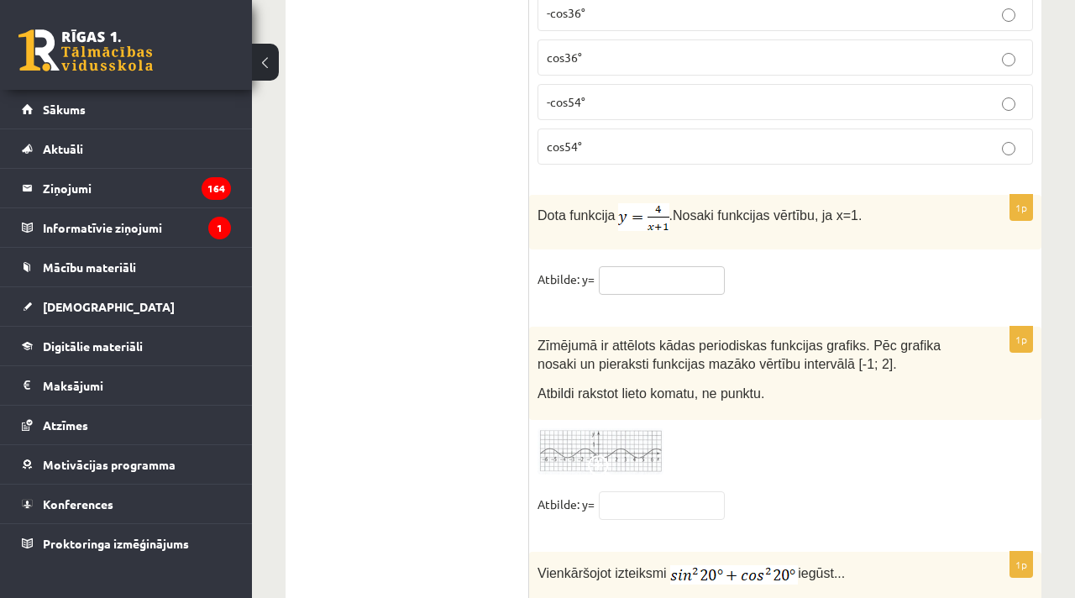
click at [622, 267] on input "text" at bounding box center [662, 280] width 126 height 29
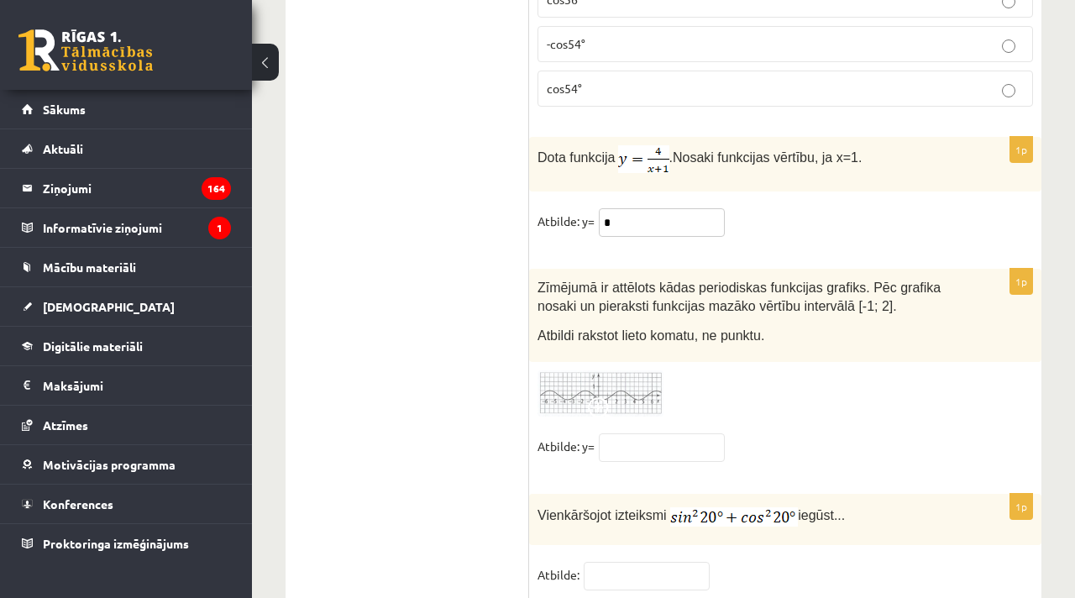
scroll to position [8262, 0]
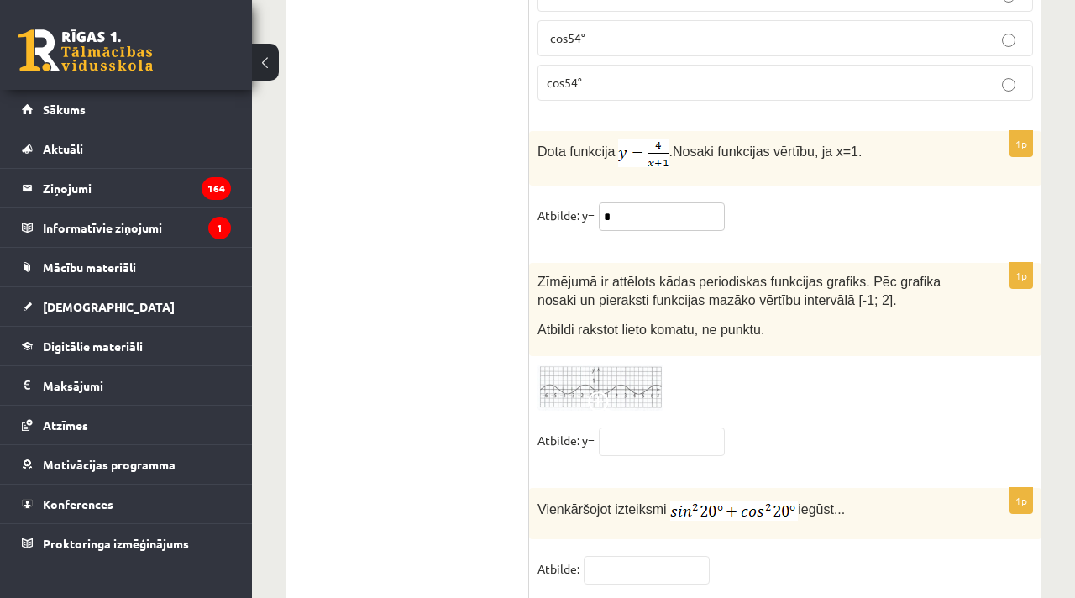
type input "*"
click at [606, 384] on img at bounding box center [601, 388] width 126 height 46
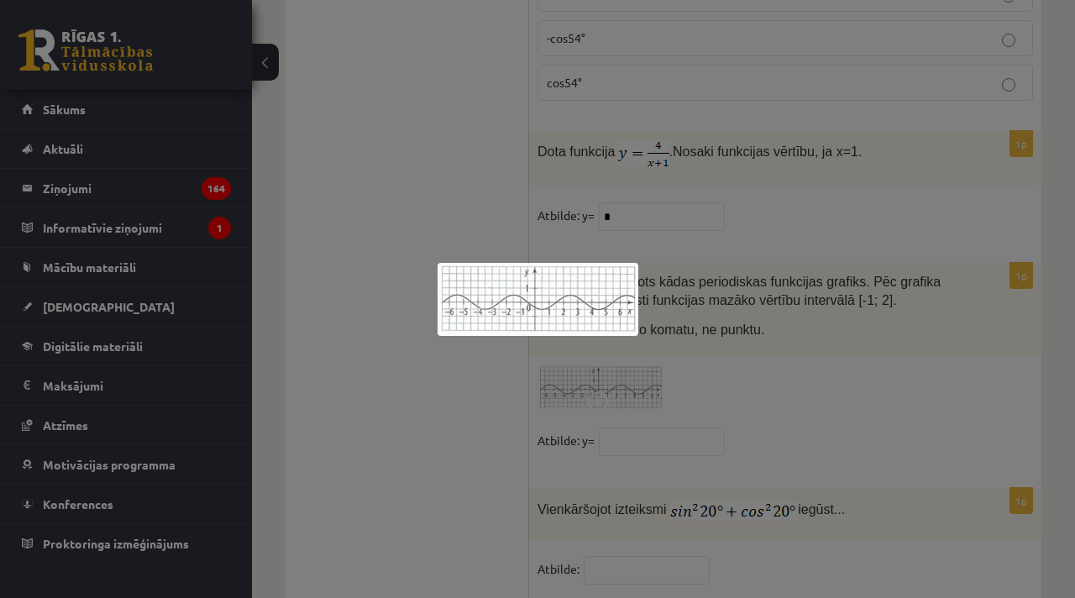
click at [627, 415] on div at bounding box center [537, 299] width 1075 height 598
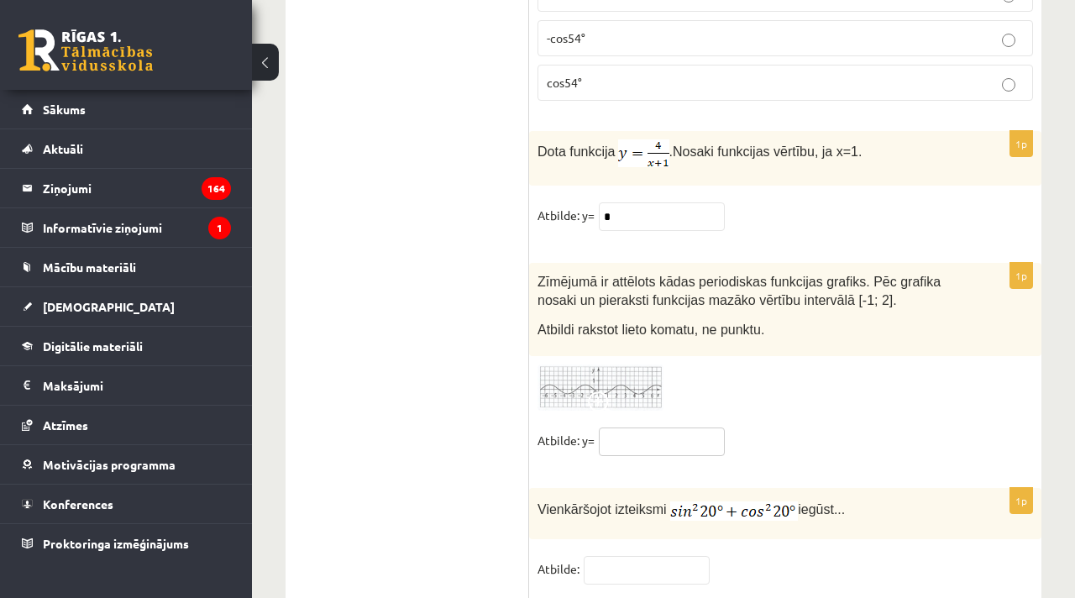
click at [627, 439] on input "text" at bounding box center [662, 442] width 126 height 29
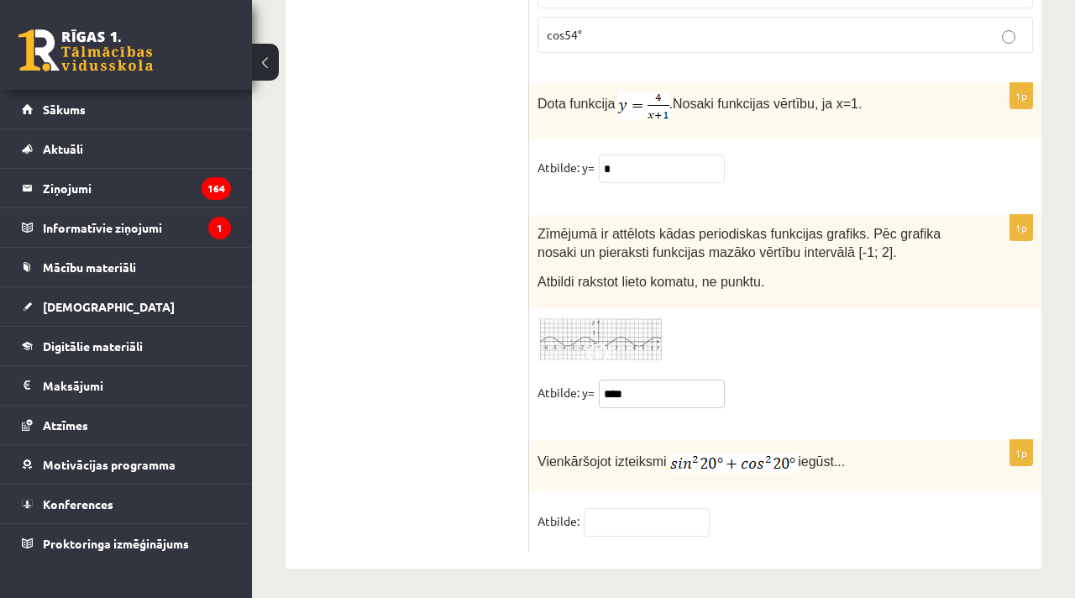
type input "****"
click at [644, 523] on input "text" at bounding box center [647, 522] width 126 height 29
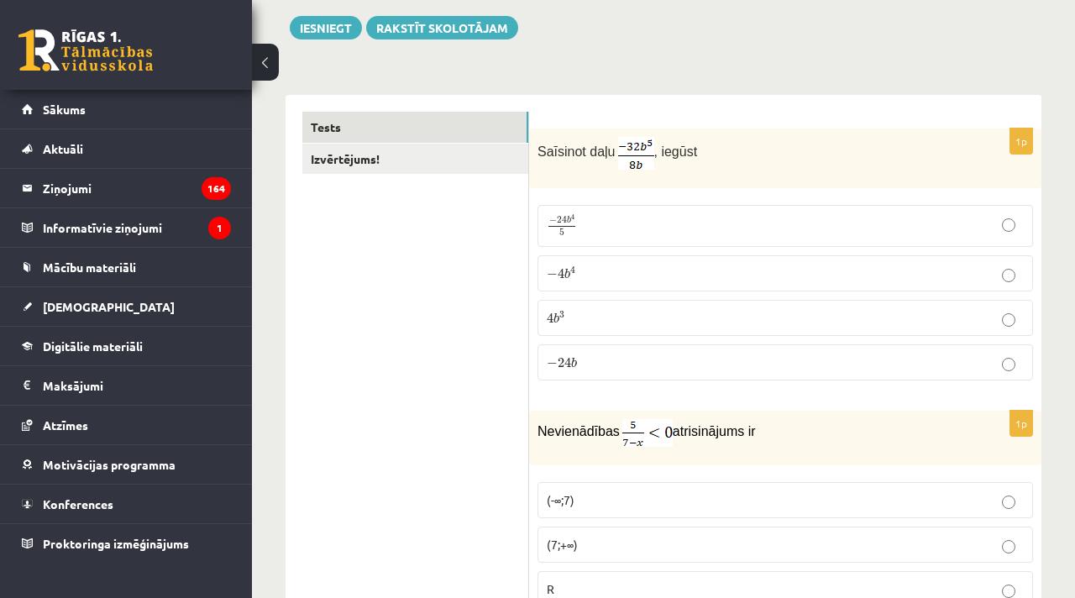
scroll to position [0, 0]
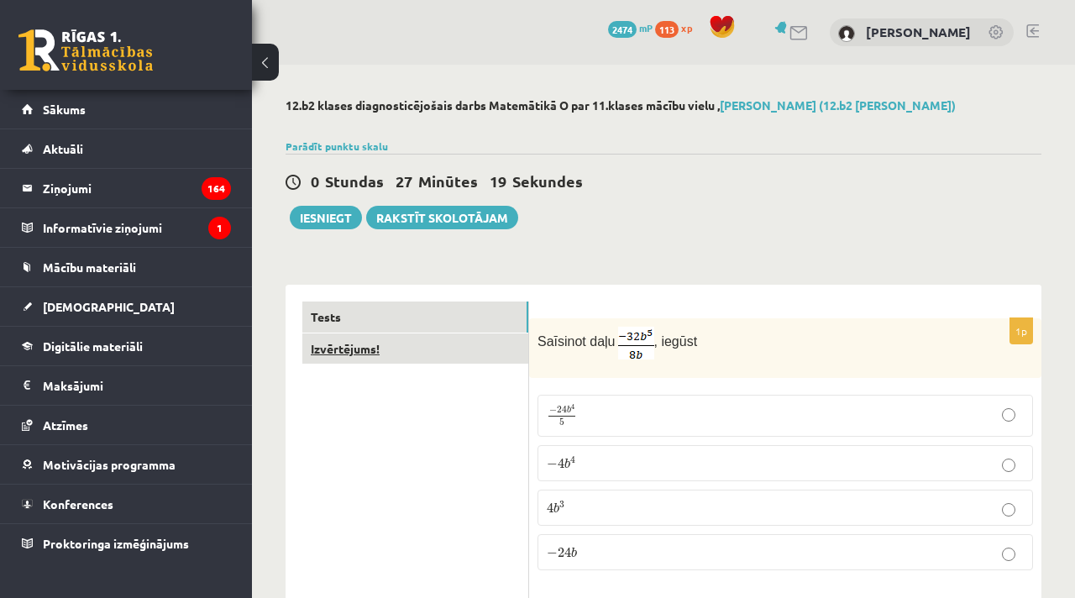
type input "*"
click at [359, 356] on link "Izvērtējums!" at bounding box center [415, 348] width 226 height 31
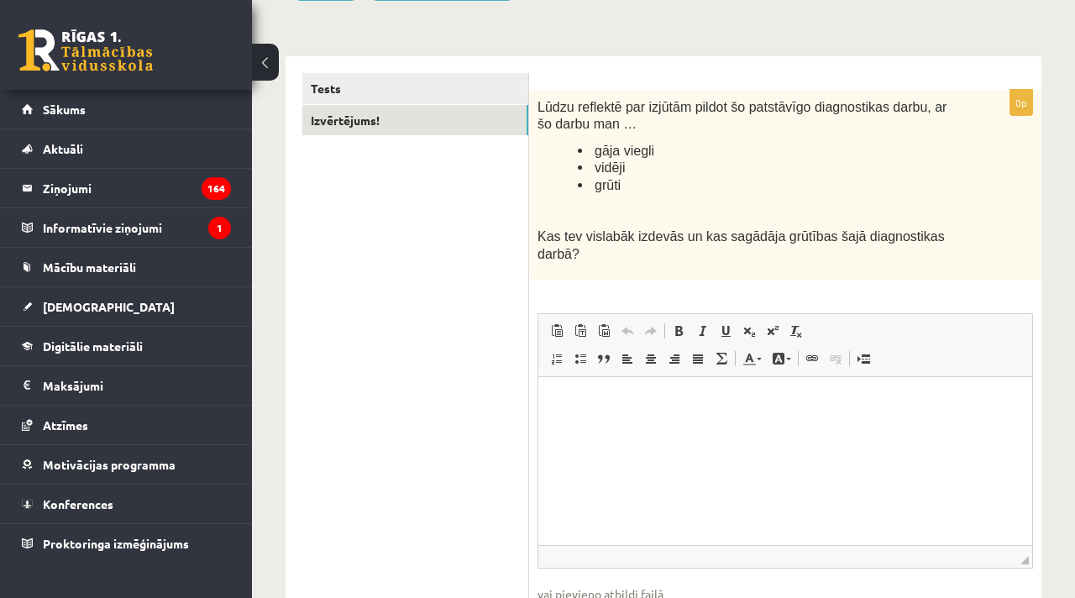
scroll to position [232, 0]
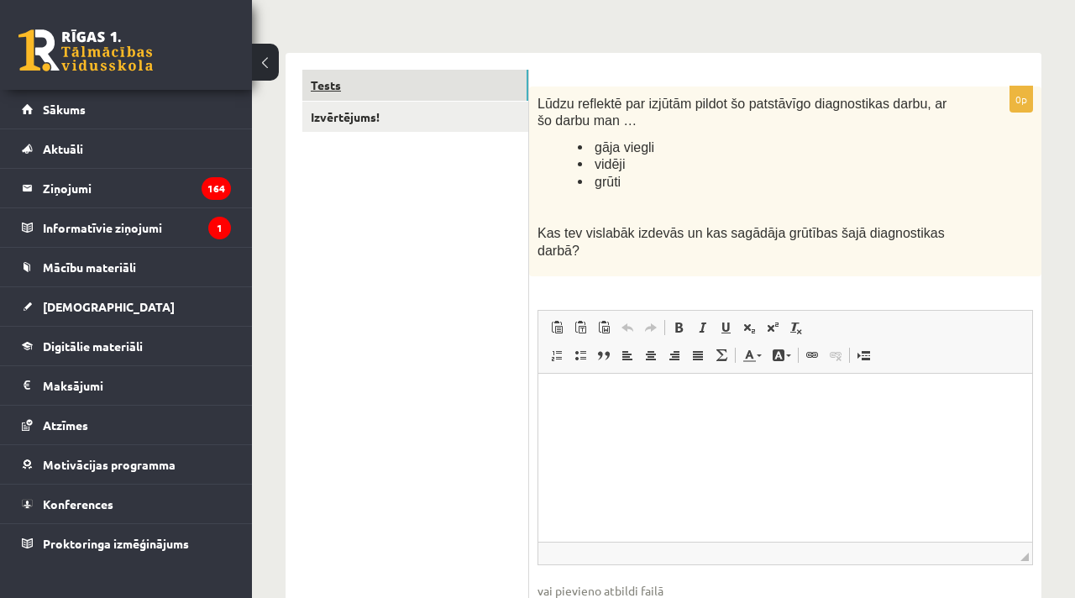
click at [334, 82] on link "Tests" at bounding box center [415, 85] width 226 height 31
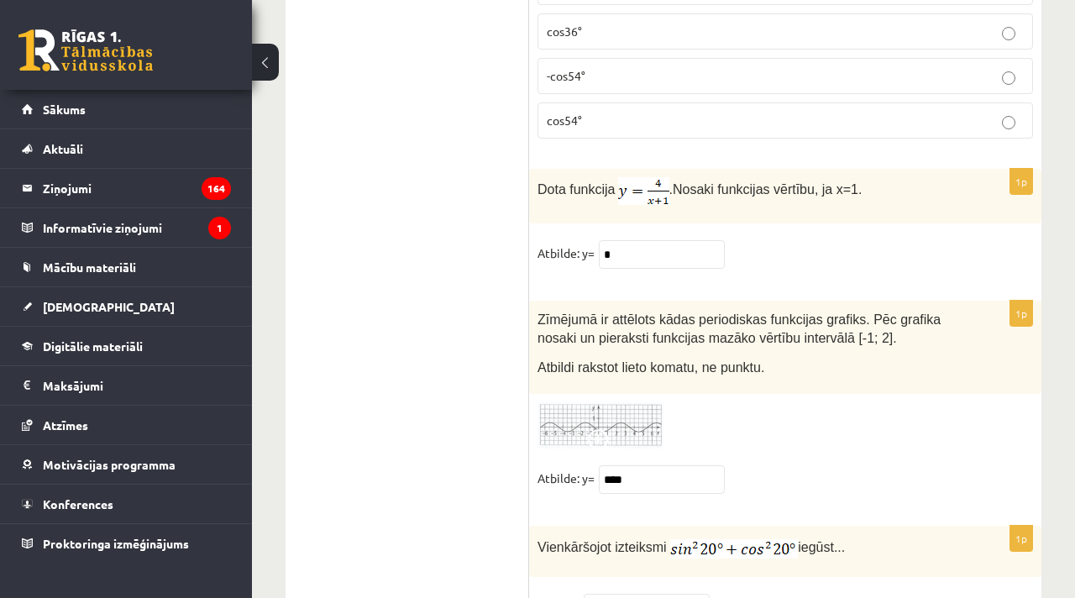
scroll to position [8311, 0]
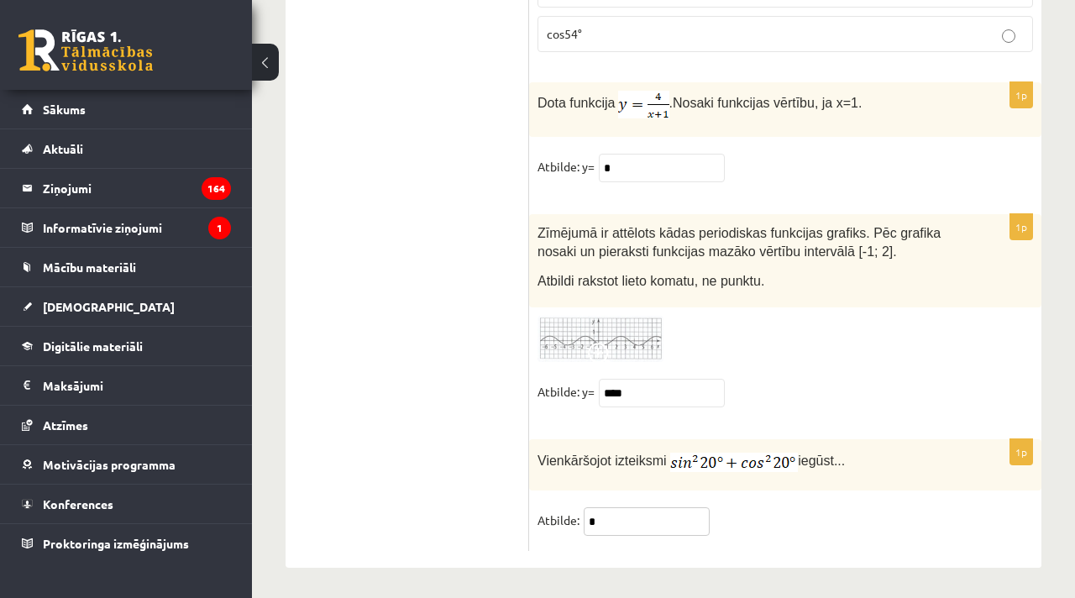
click at [627, 518] on input "*" at bounding box center [647, 521] width 126 height 29
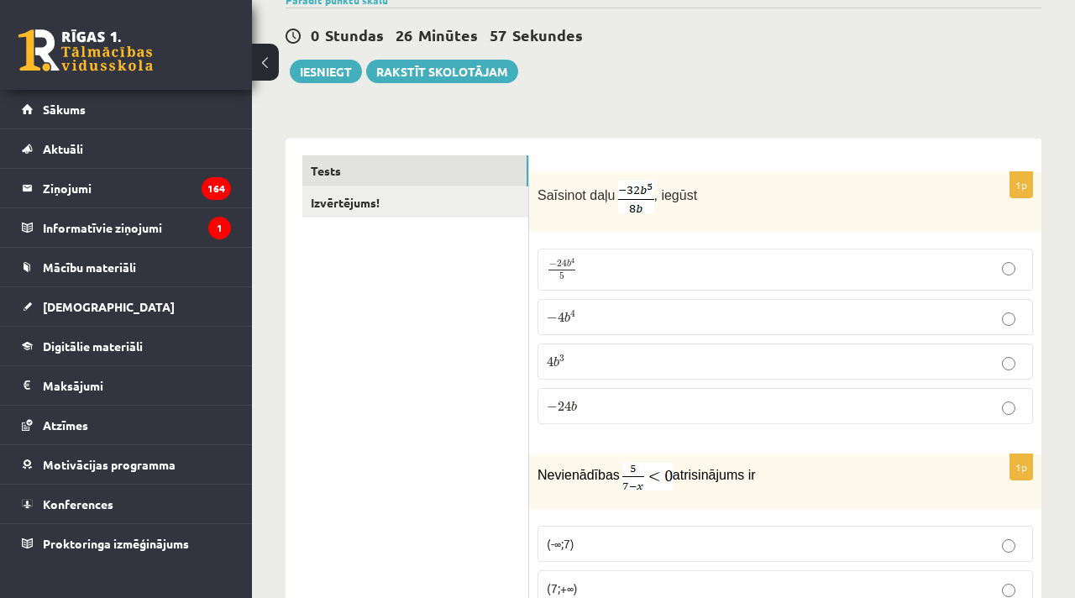
scroll to position [0, 0]
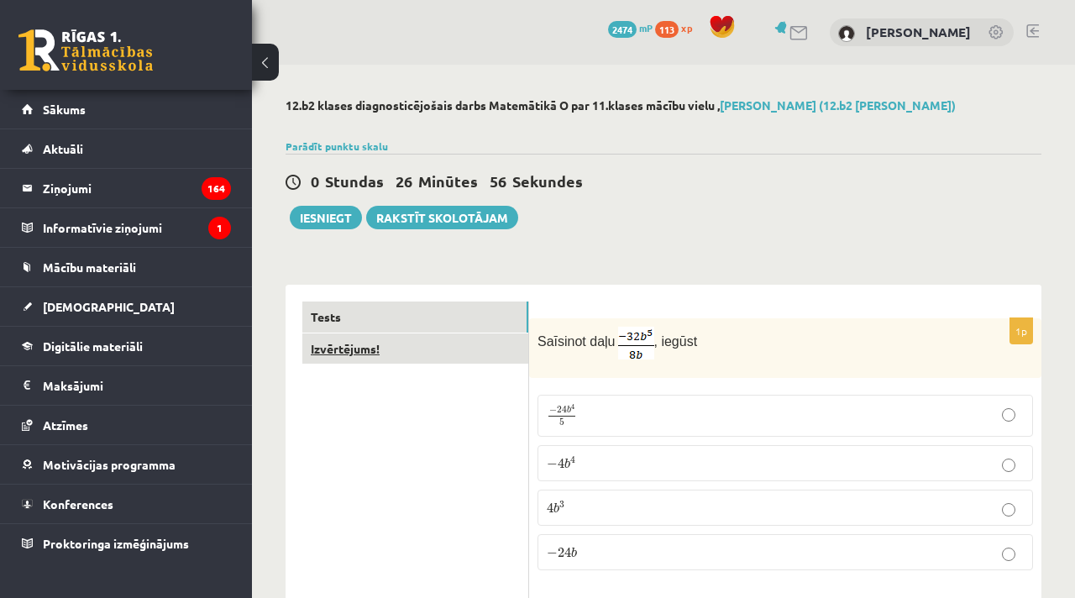
type input "*"
click at [362, 358] on link "Izvērtējums!" at bounding box center [415, 348] width 226 height 31
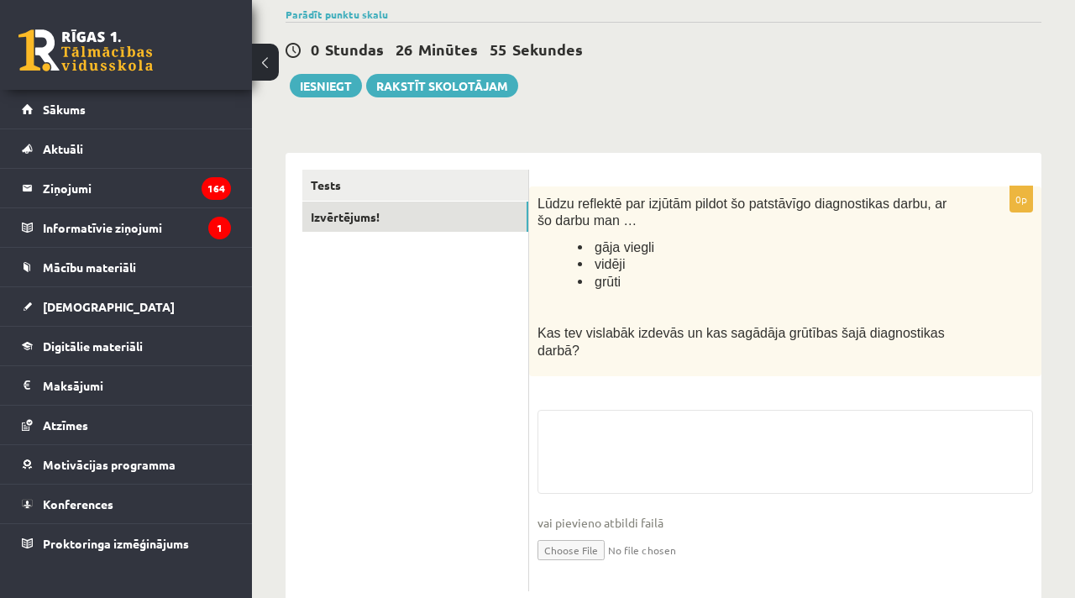
scroll to position [150, 0]
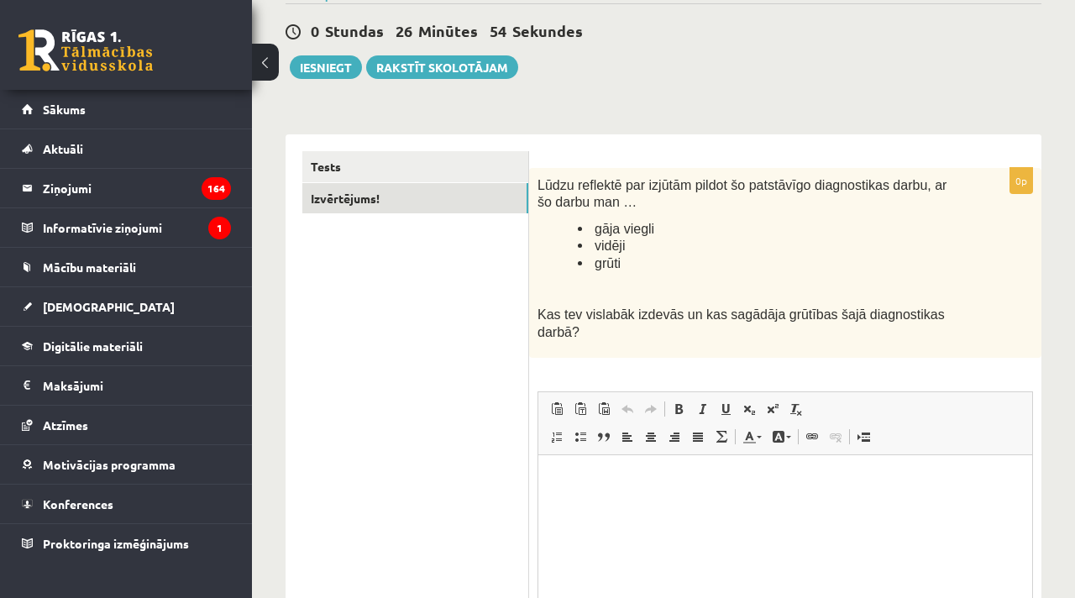
click at [581, 446] on link "Вставить / удалить маркированный список" at bounding box center [581, 437] width 24 height 22
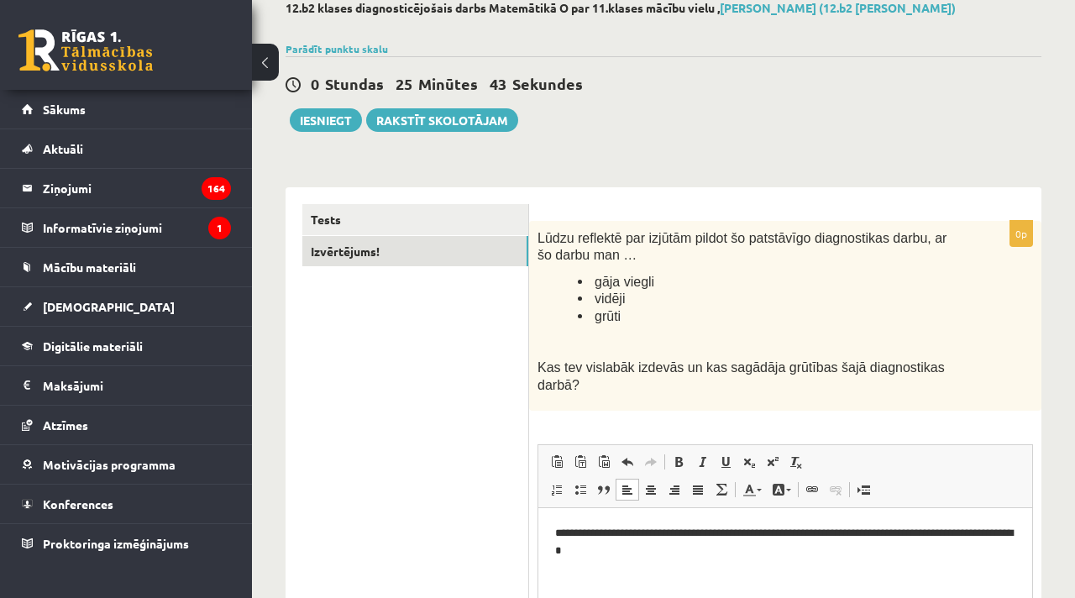
scroll to position [92, 0]
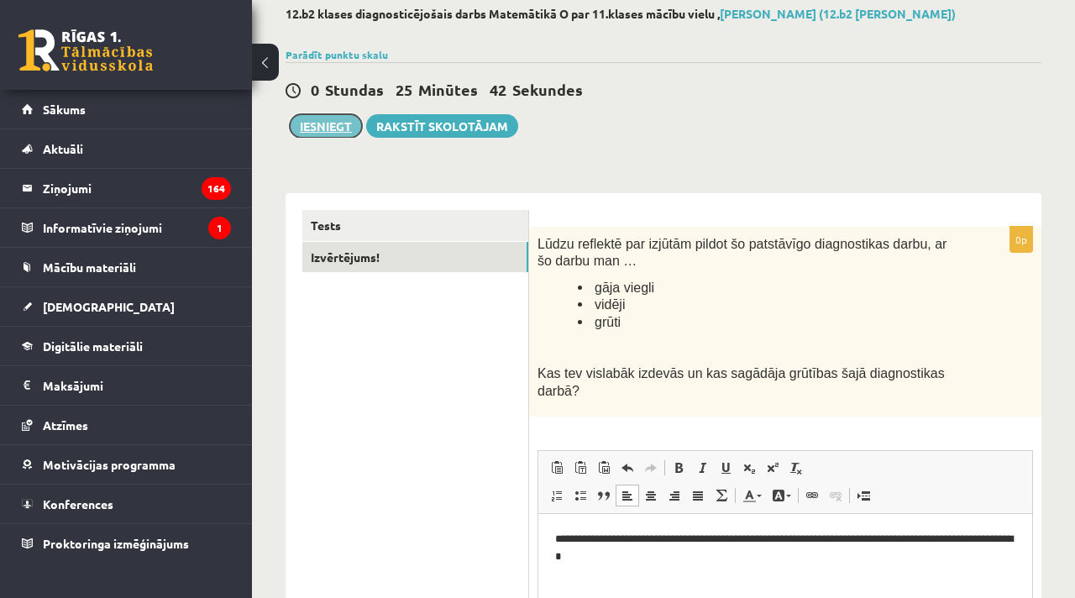
click at [337, 128] on button "Iesniegt" at bounding box center [326, 126] width 72 height 24
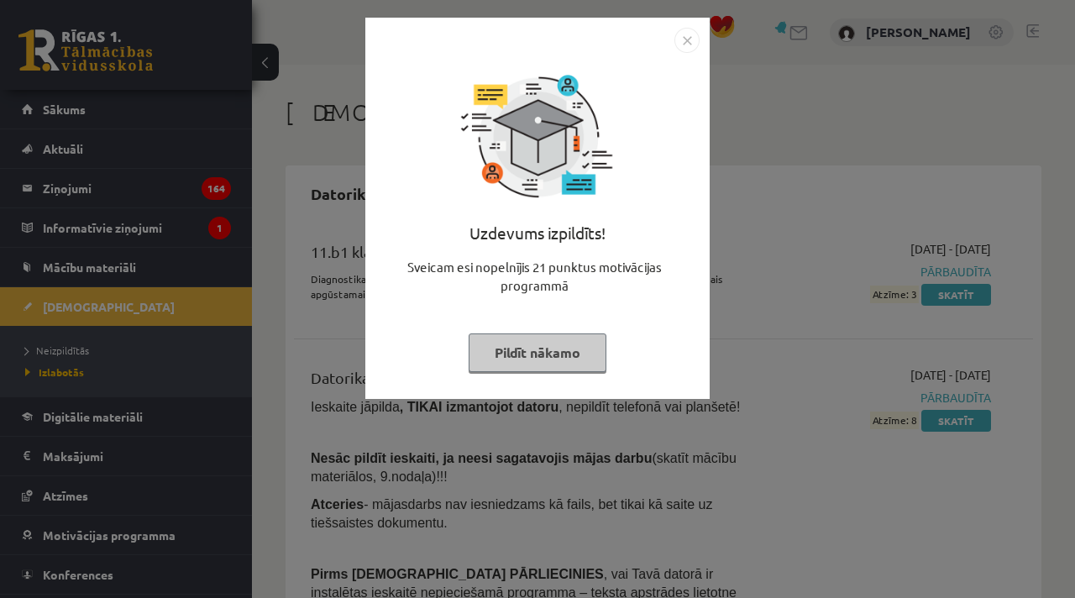
click at [520, 361] on button "Pildīt nākamo" at bounding box center [538, 352] width 138 height 39
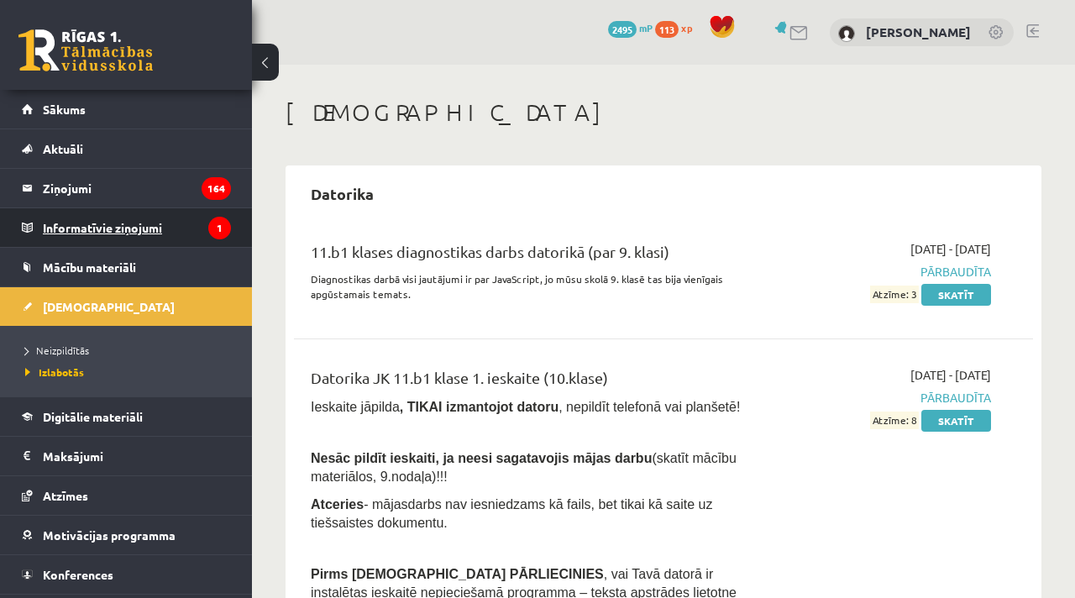
click at [78, 236] on legend "Informatīvie ziņojumi 1" at bounding box center [137, 227] width 188 height 39
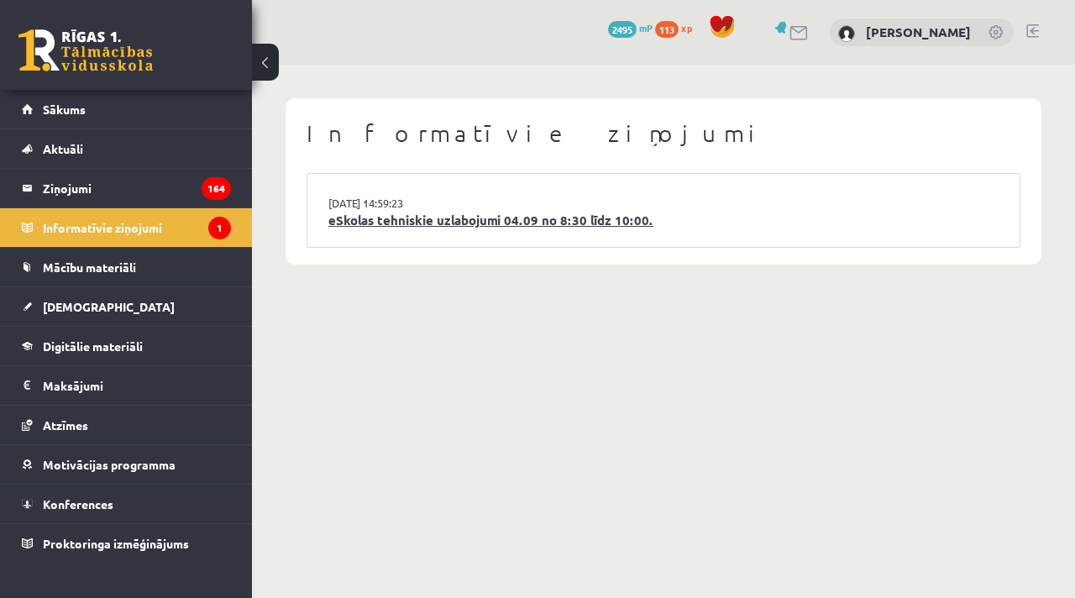
click at [408, 223] on link "eSkolas tehniskie uzlabojumi 04.09 no 8:30 līdz 10:00." at bounding box center [663, 220] width 670 height 19
